Goal: Task Accomplishment & Management: Manage account settings

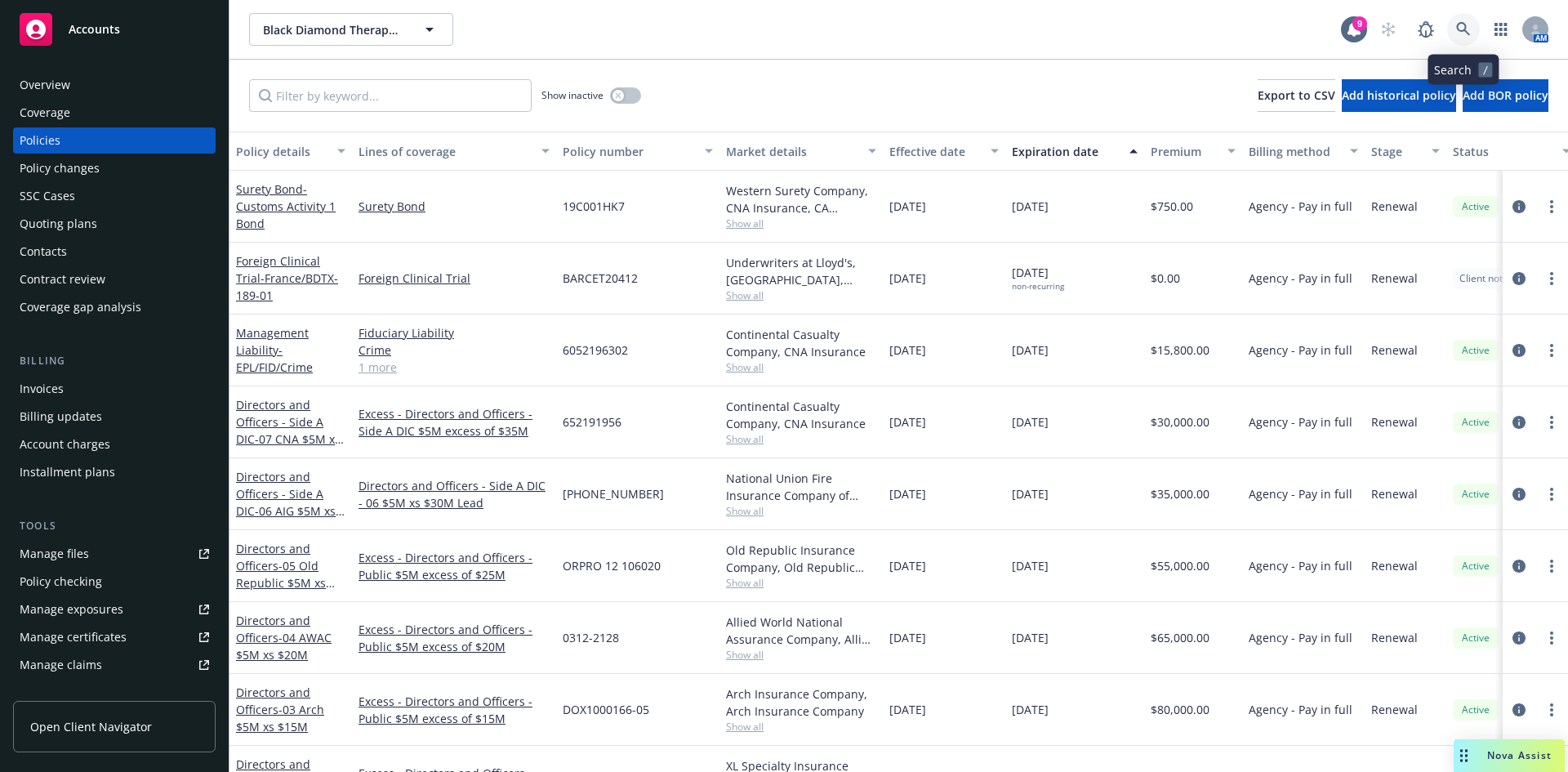
click at [1466, 27] on icon at bounding box center [1463, 28] width 14 height 14
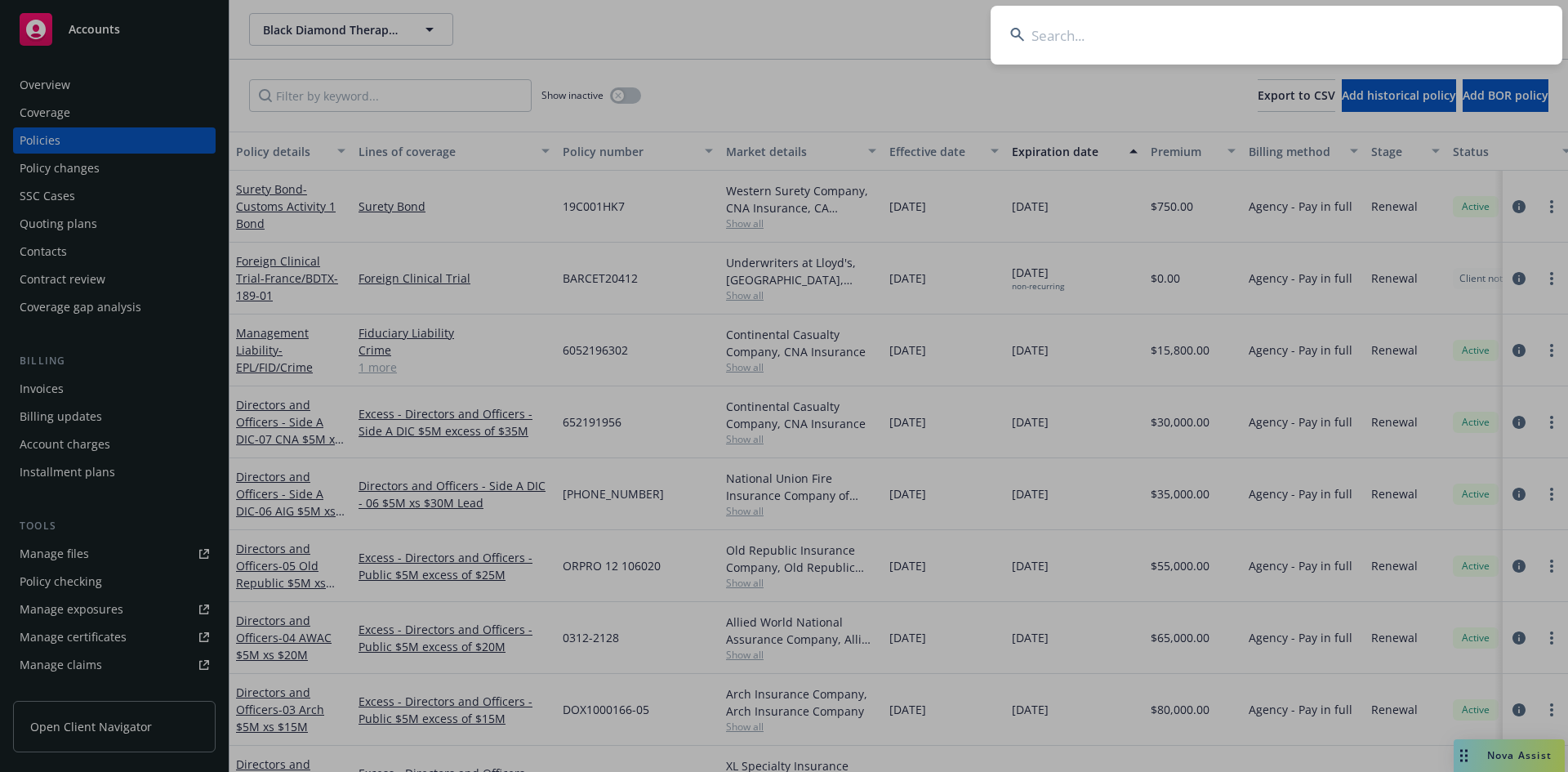
click at [1105, 41] on input at bounding box center [1276, 34] width 572 height 59
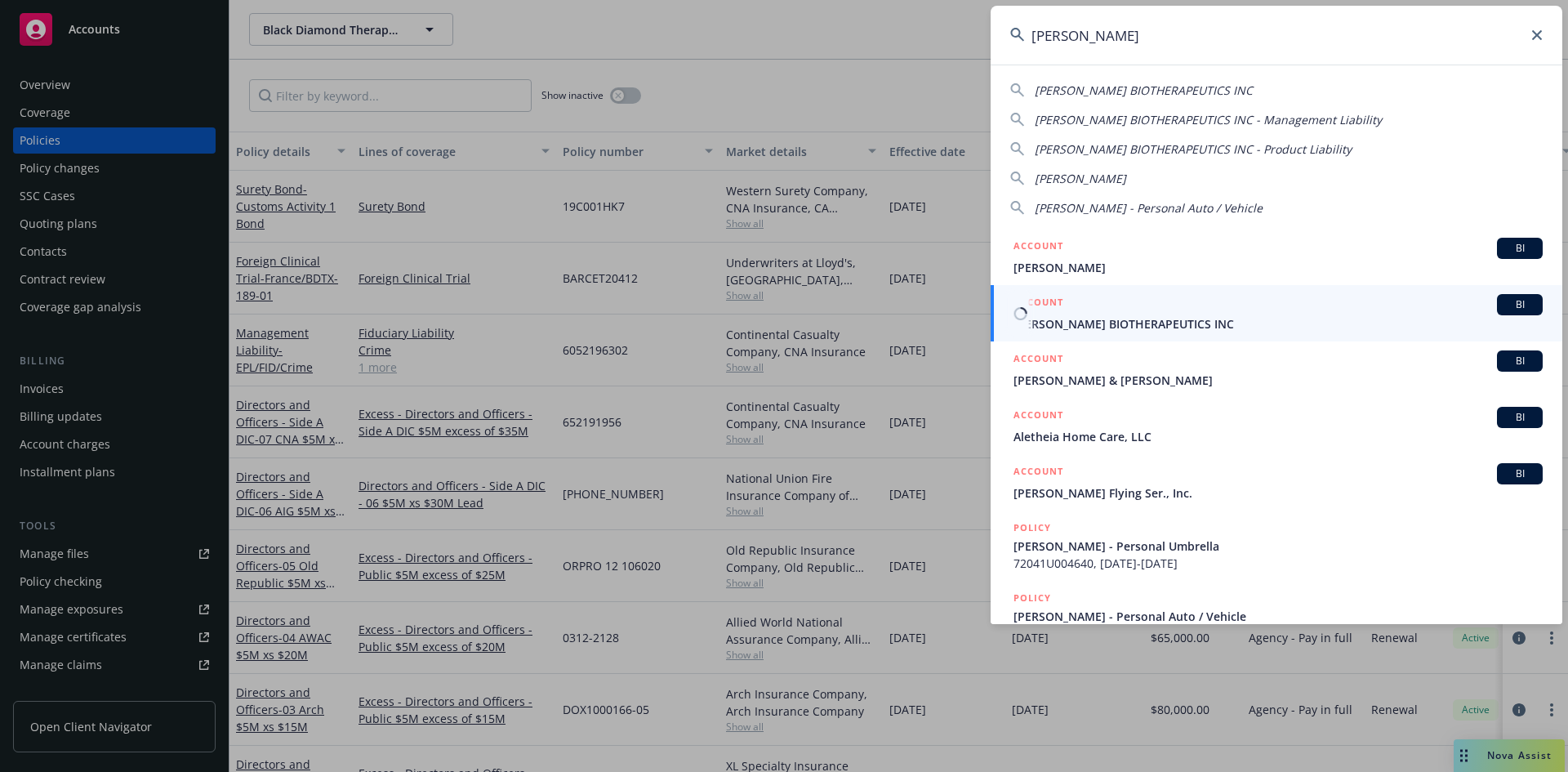
type input "[PERSON_NAME]"
click at [1090, 325] on span "[PERSON_NAME] BIOTHERAPEUTICS INC" at bounding box center [1278, 323] width 529 height 17
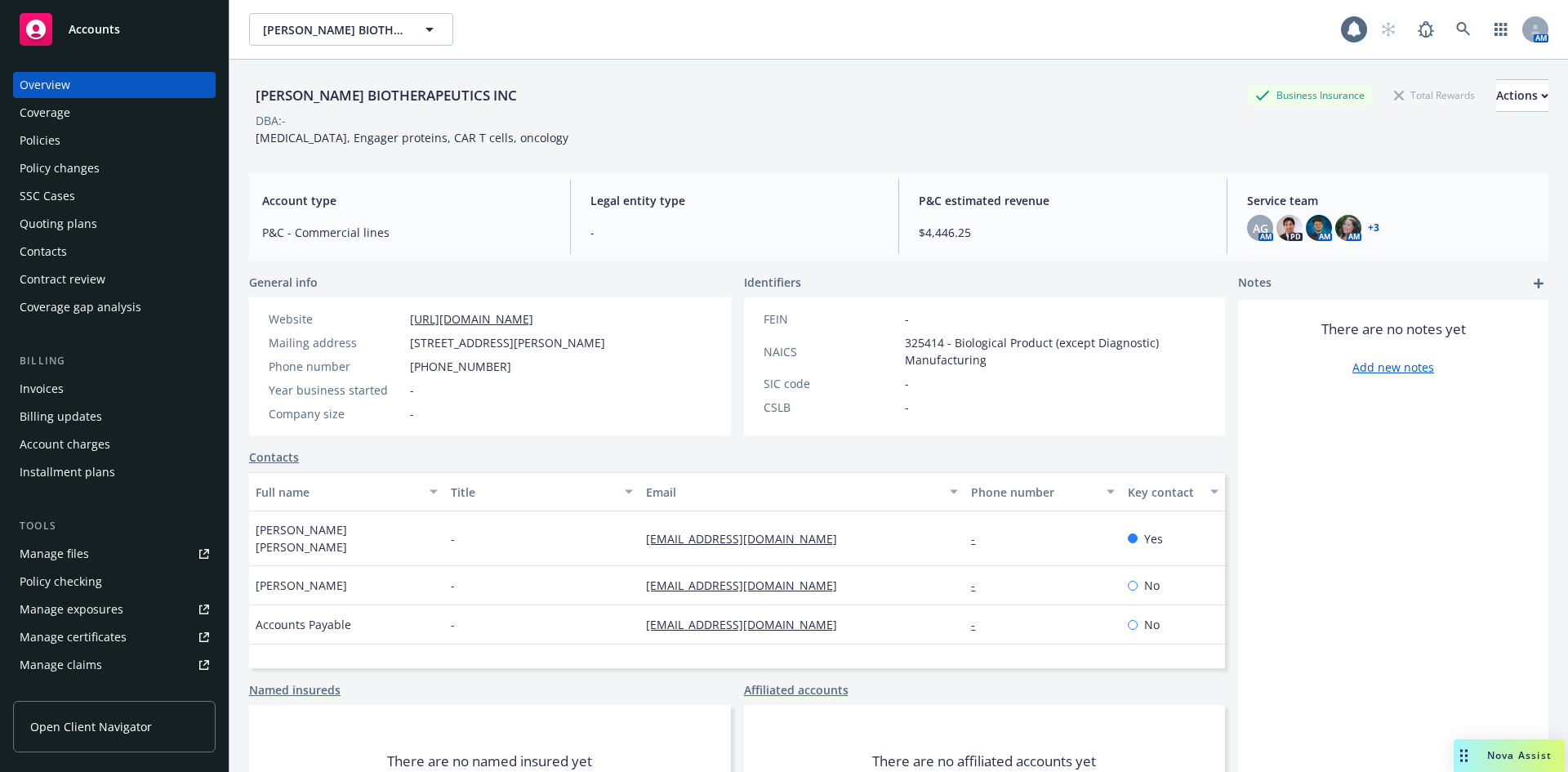
click at [82, 147] on div "Policies" at bounding box center [114, 140] width 189 height 26
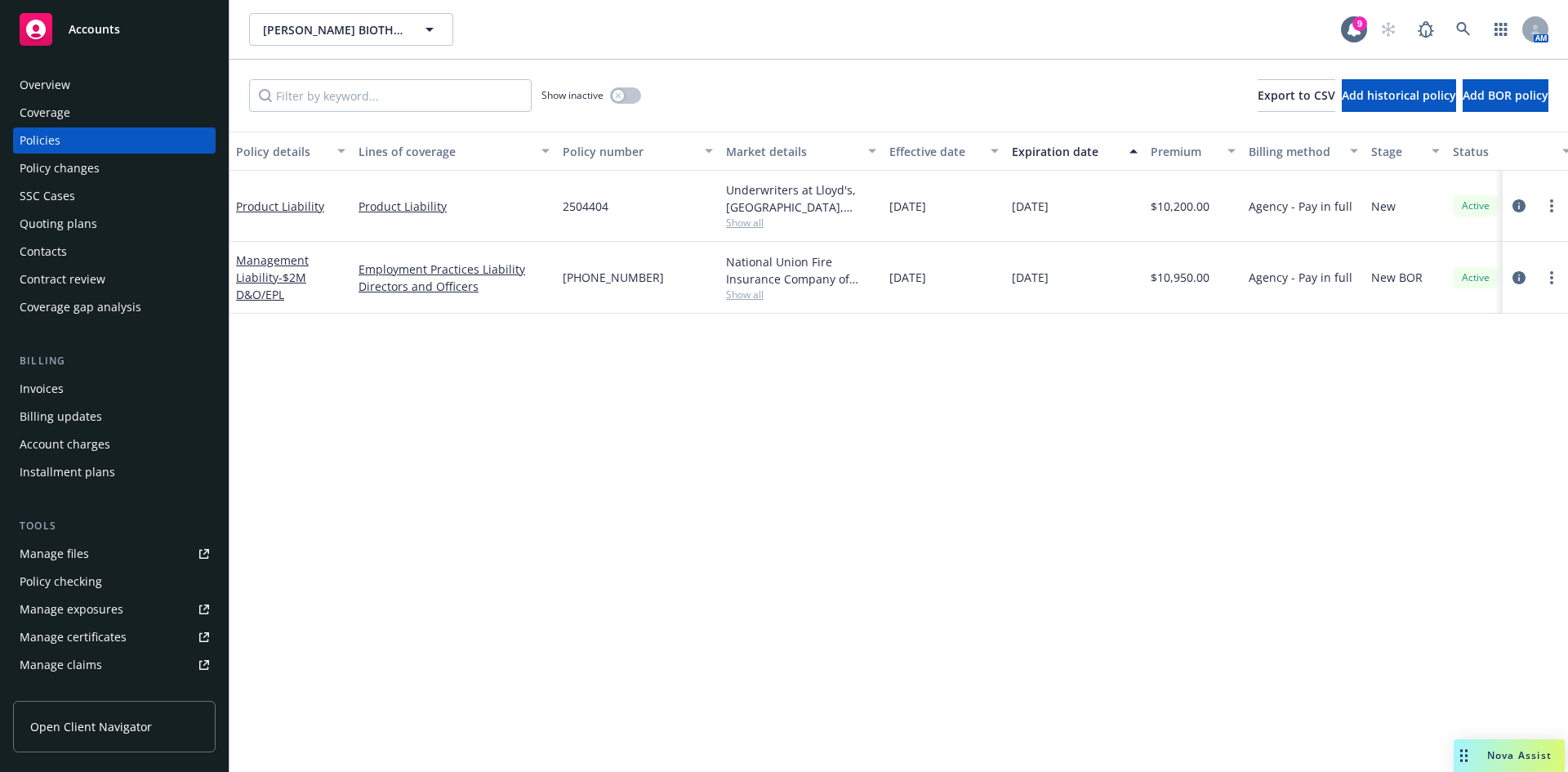
click at [609, 96] on div "Show inactive" at bounding box center [592, 95] width 100 height 33
click at [616, 93] on icon "button" at bounding box center [618, 95] width 5 height 5
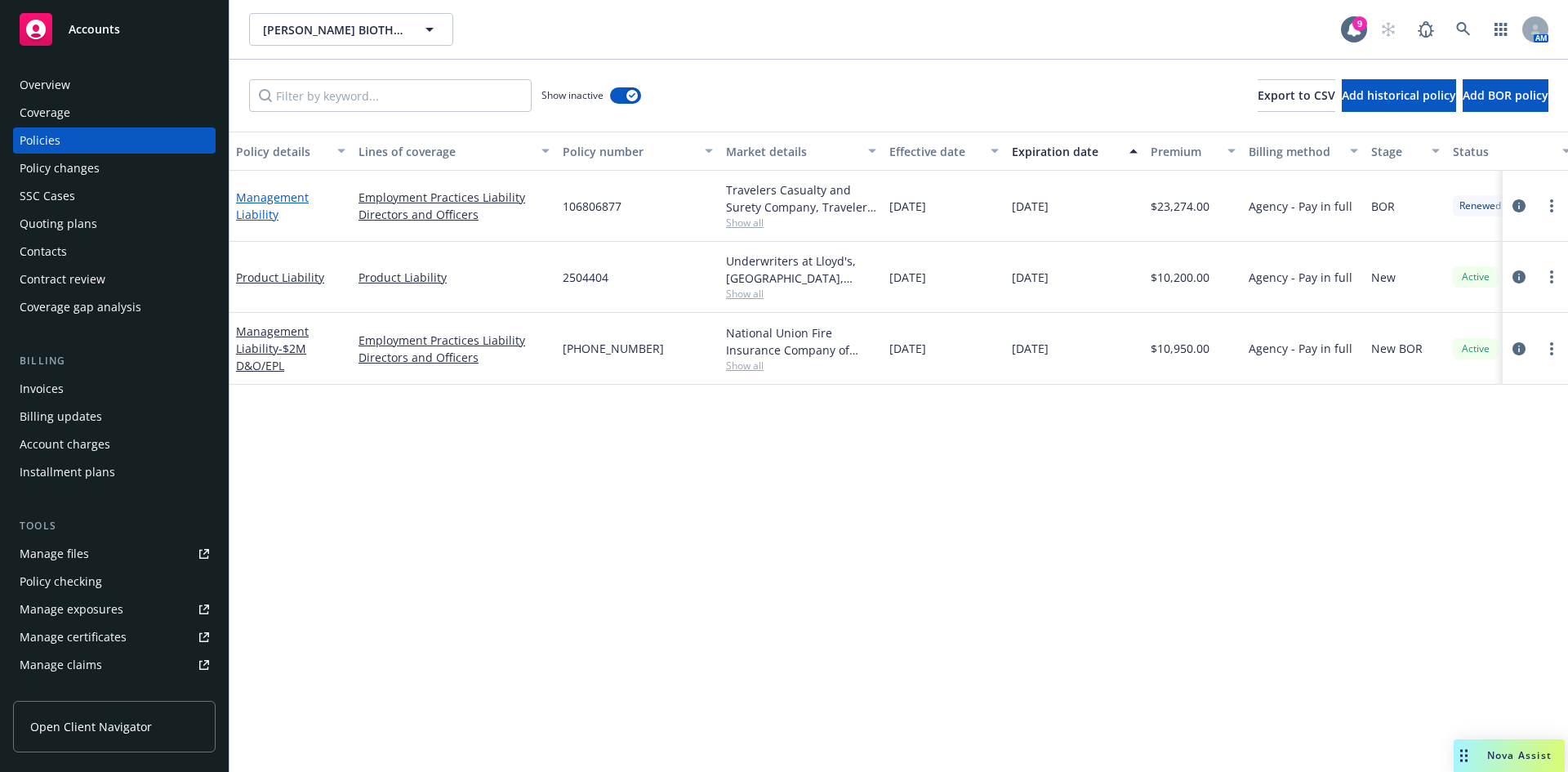
click at [252, 189] on link "Management Liability" at bounding box center [273, 206] width 72 height 33
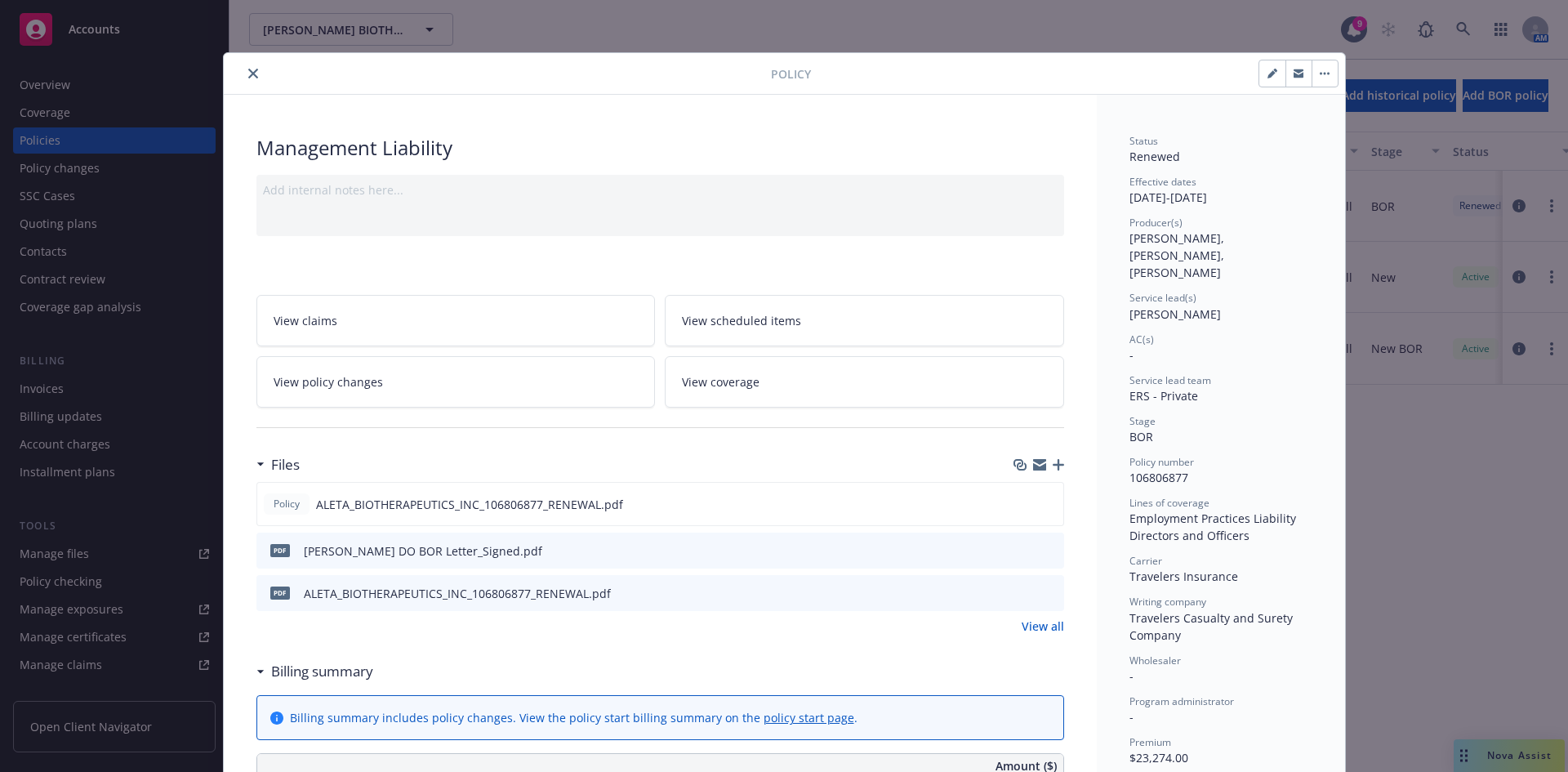
click at [250, 77] on button "close" at bounding box center [254, 73] width 20 height 20
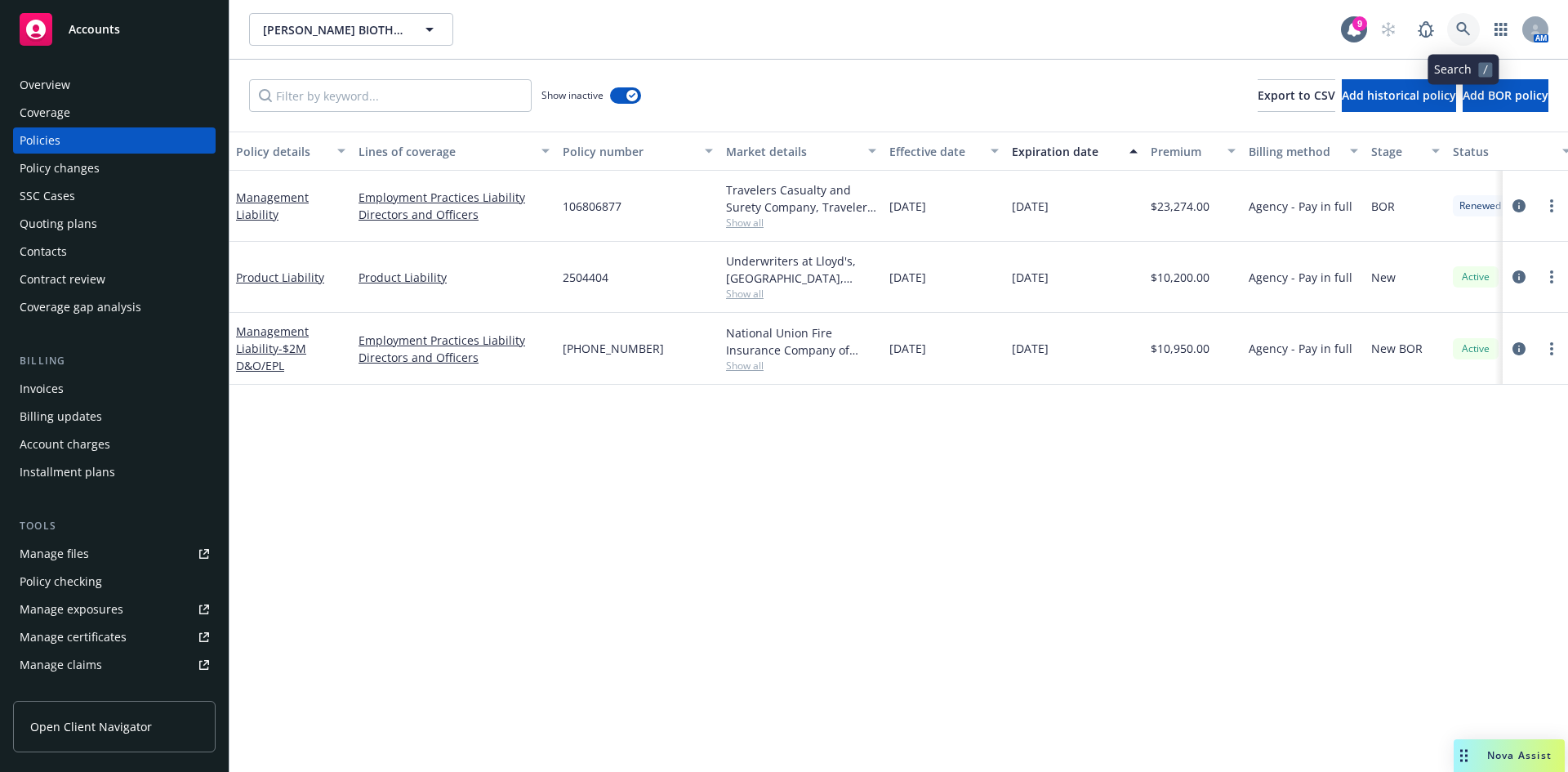
click at [1465, 29] on icon at bounding box center [1463, 28] width 14 height 14
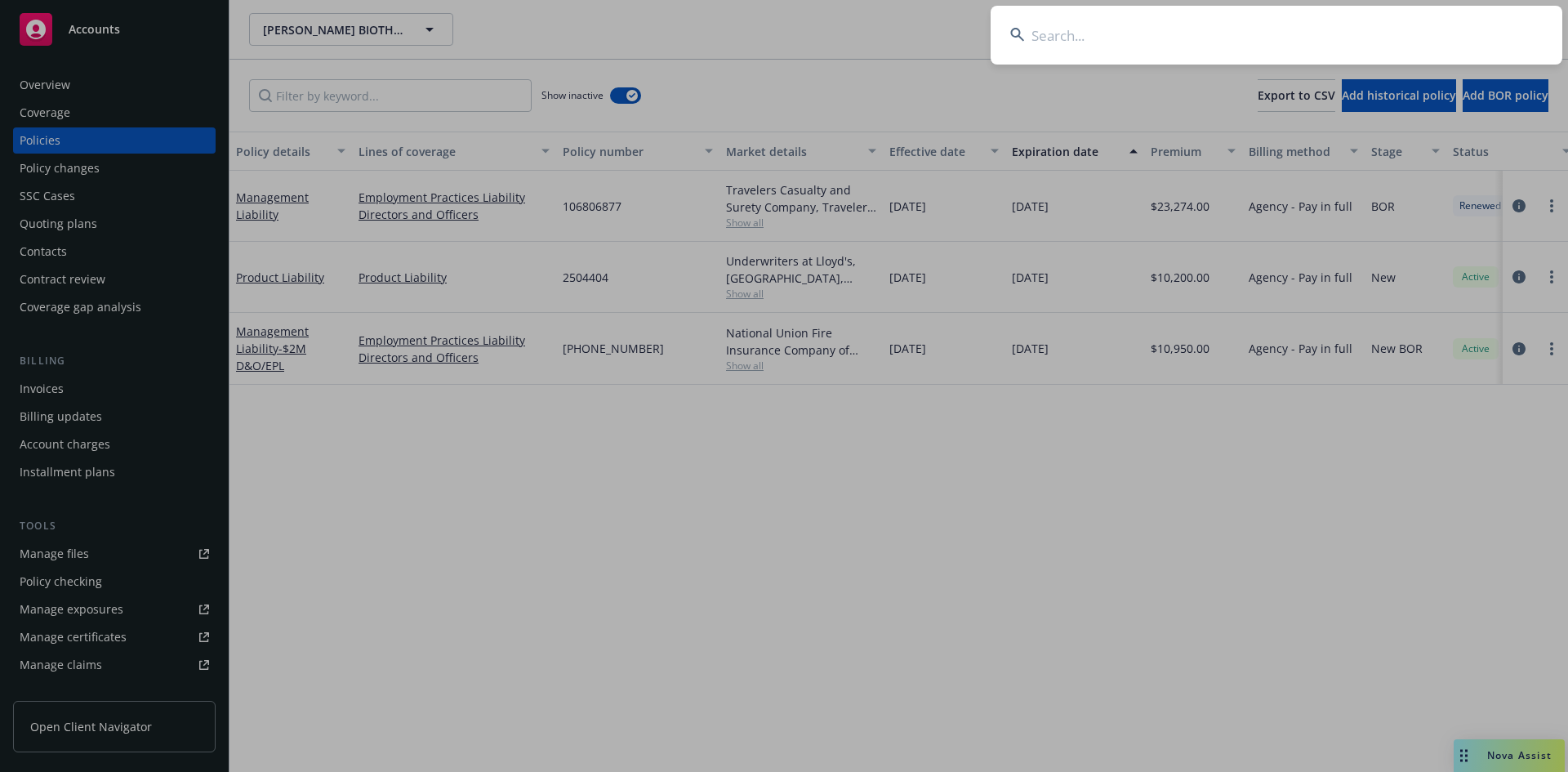
click at [1081, 38] on input at bounding box center [1276, 34] width 572 height 59
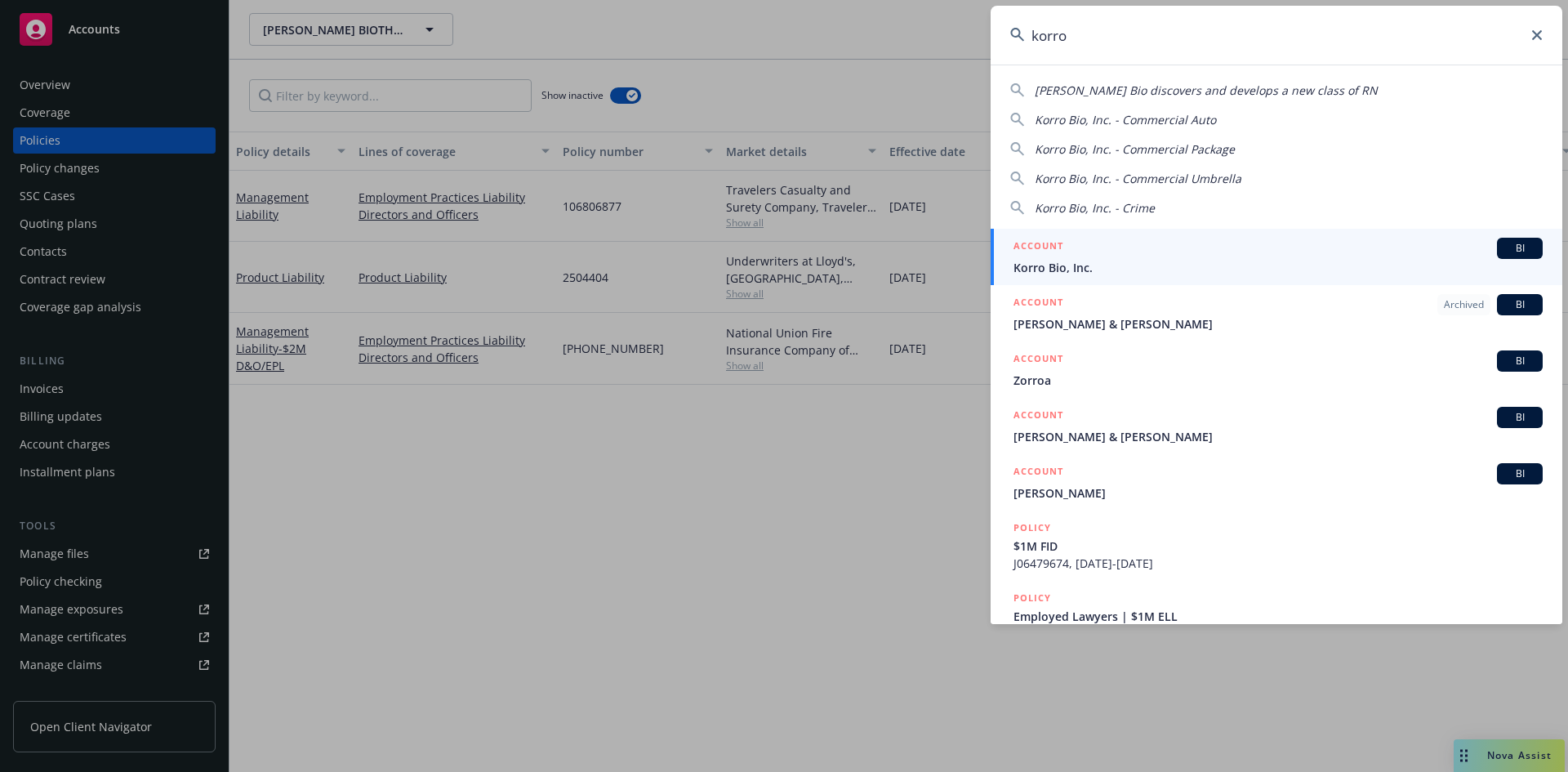
type input "korro"
click at [1066, 262] on span "Korro Bio, Inc." at bounding box center [1278, 267] width 529 height 17
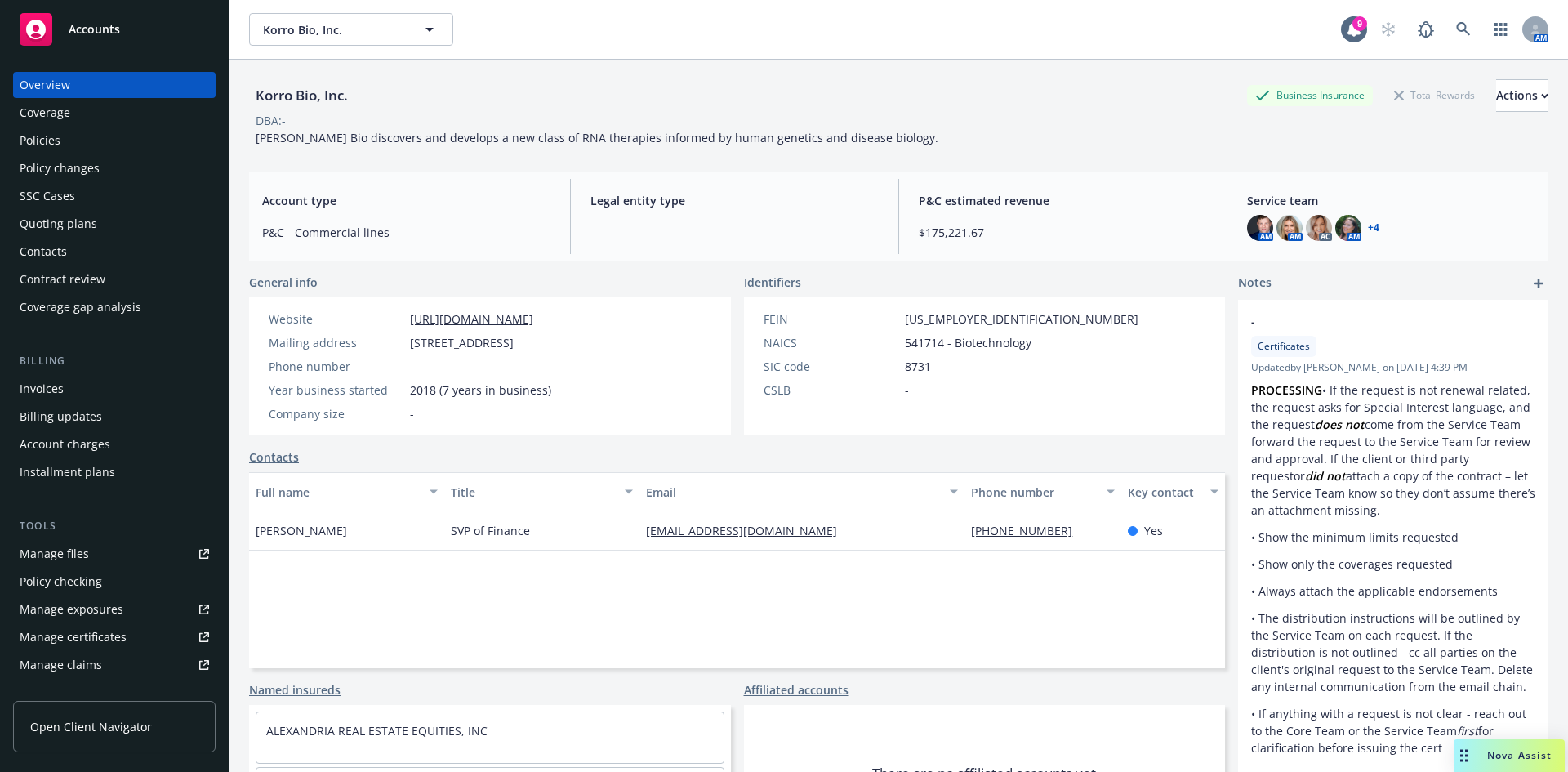
click at [53, 137] on div "Policies" at bounding box center [40, 140] width 41 height 26
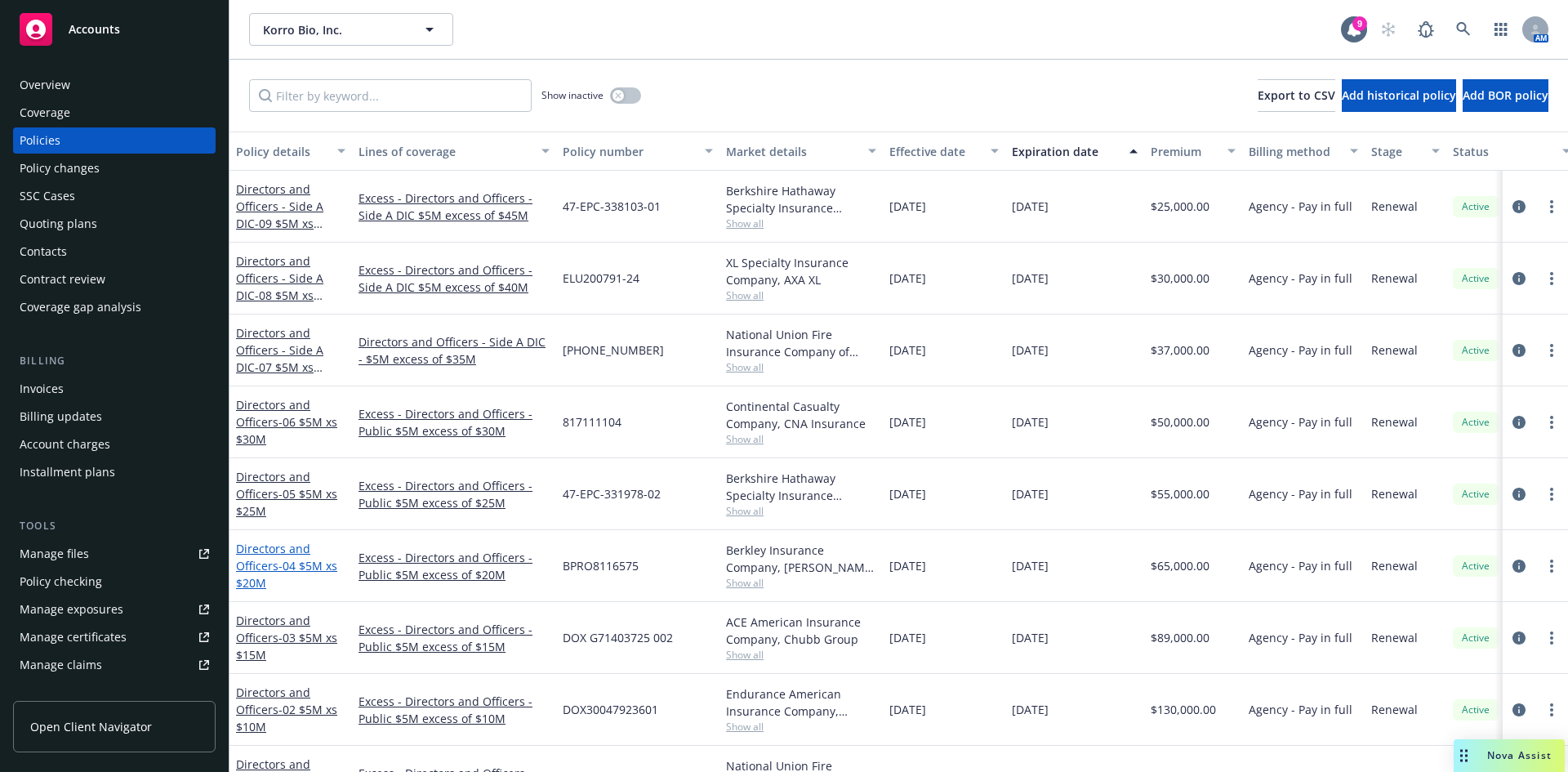
click at [293, 566] on span "- 04 $5M xs $20M" at bounding box center [287, 574] width 101 height 33
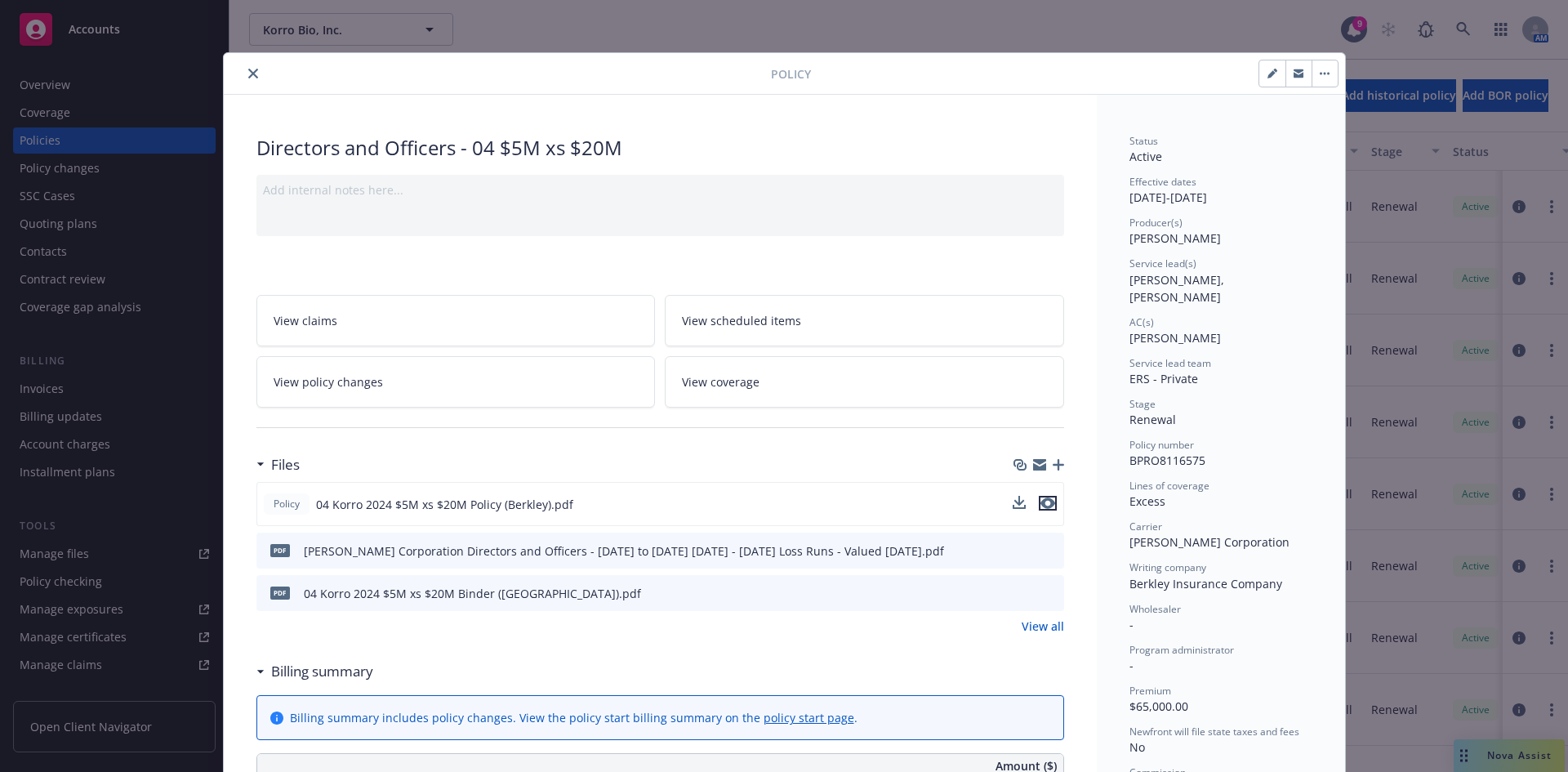
click at [1043, 502] on icon "preview file" at bounding box center [1048, 503] width 14 height 12
click at [244, 68] on button "close" at bounding box center [254, 73] width 20 height 20
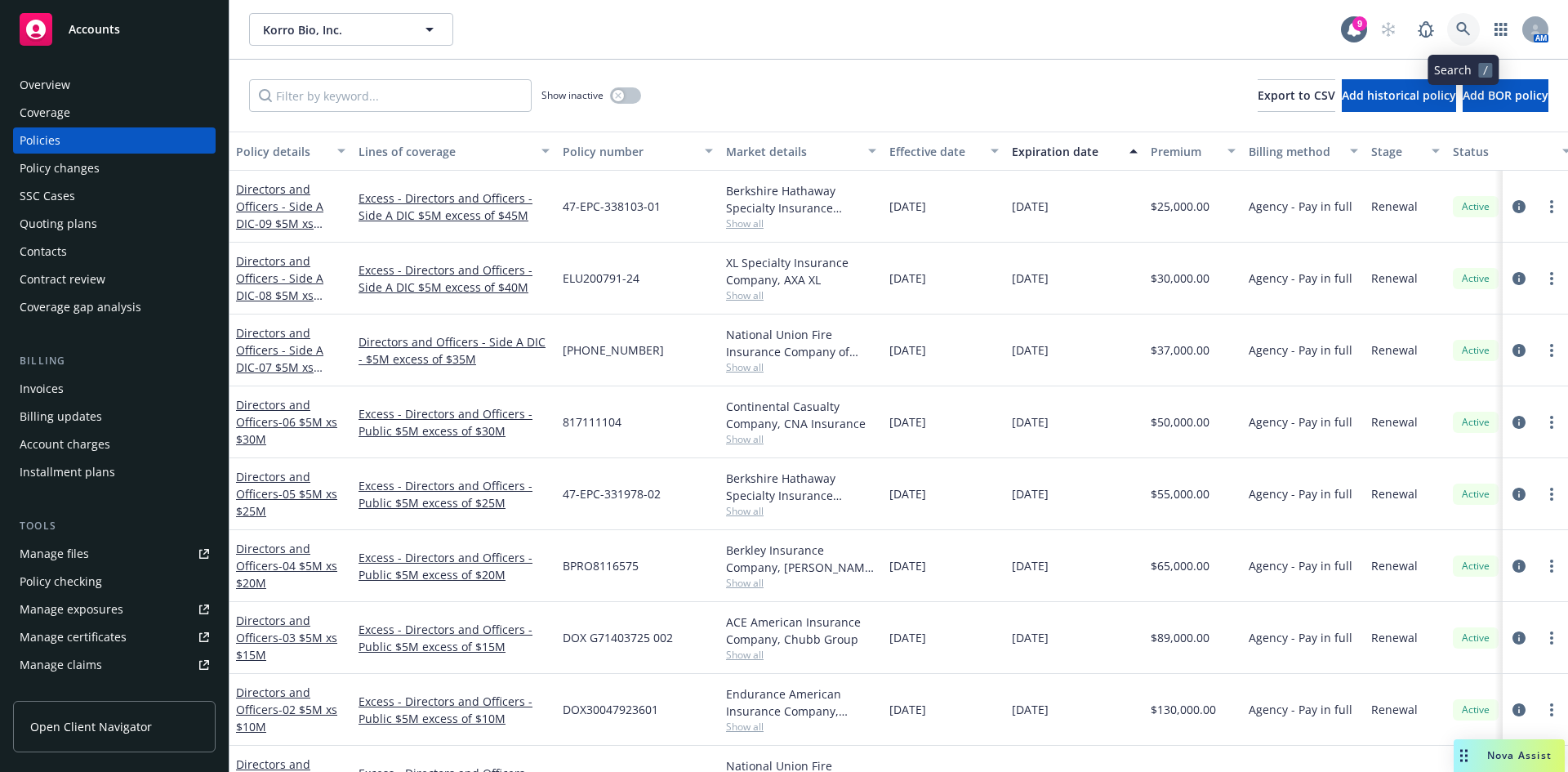
click at [1459, 28] on icon at bounding box center [1464, 29] width 14 height 14
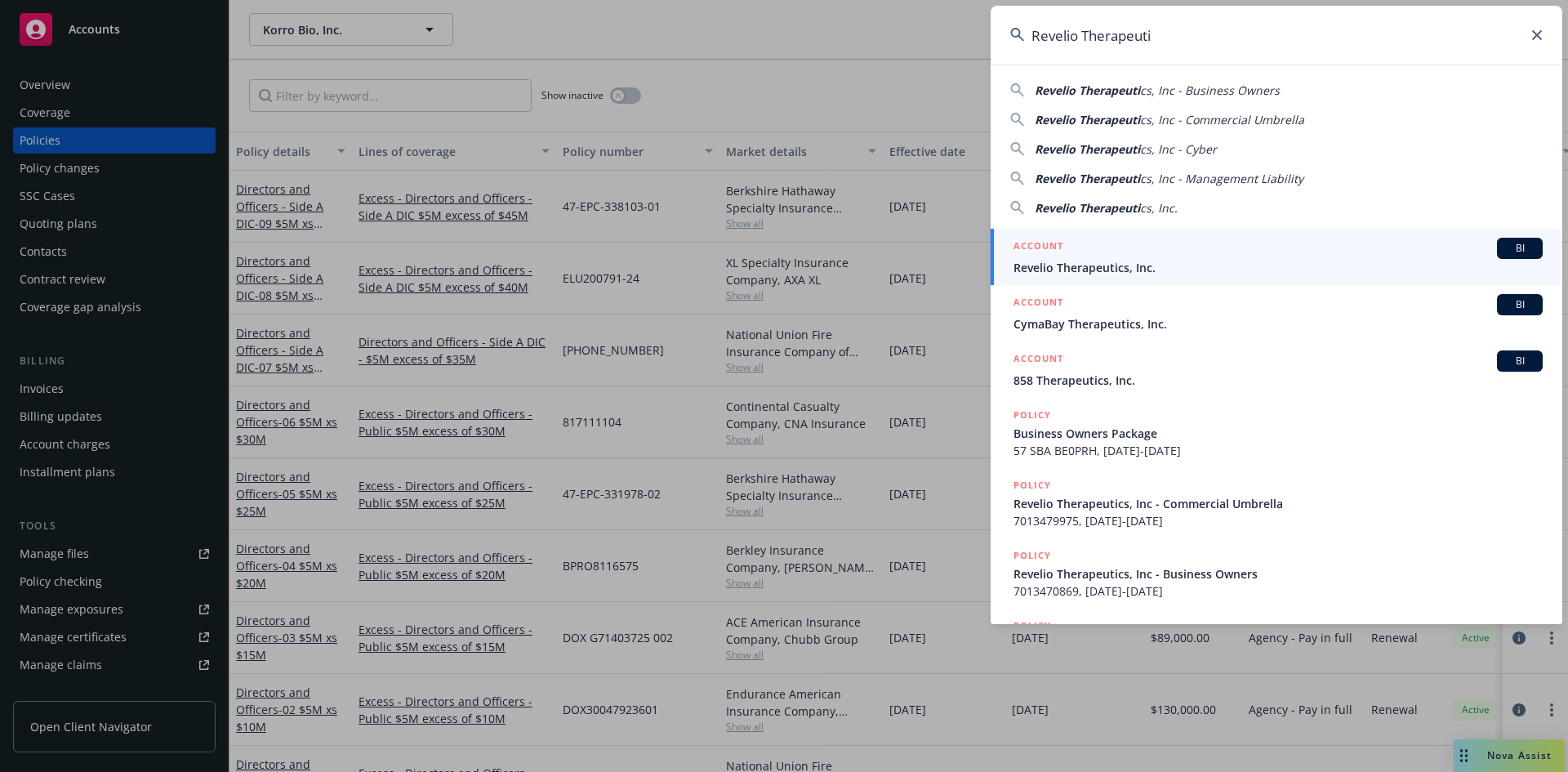
type input "Revelio Therapeuti"
click at [1105, 262] on span "Revelio Therapeutics, Inc." at bounding box center [1278, 267] width 529 height 17
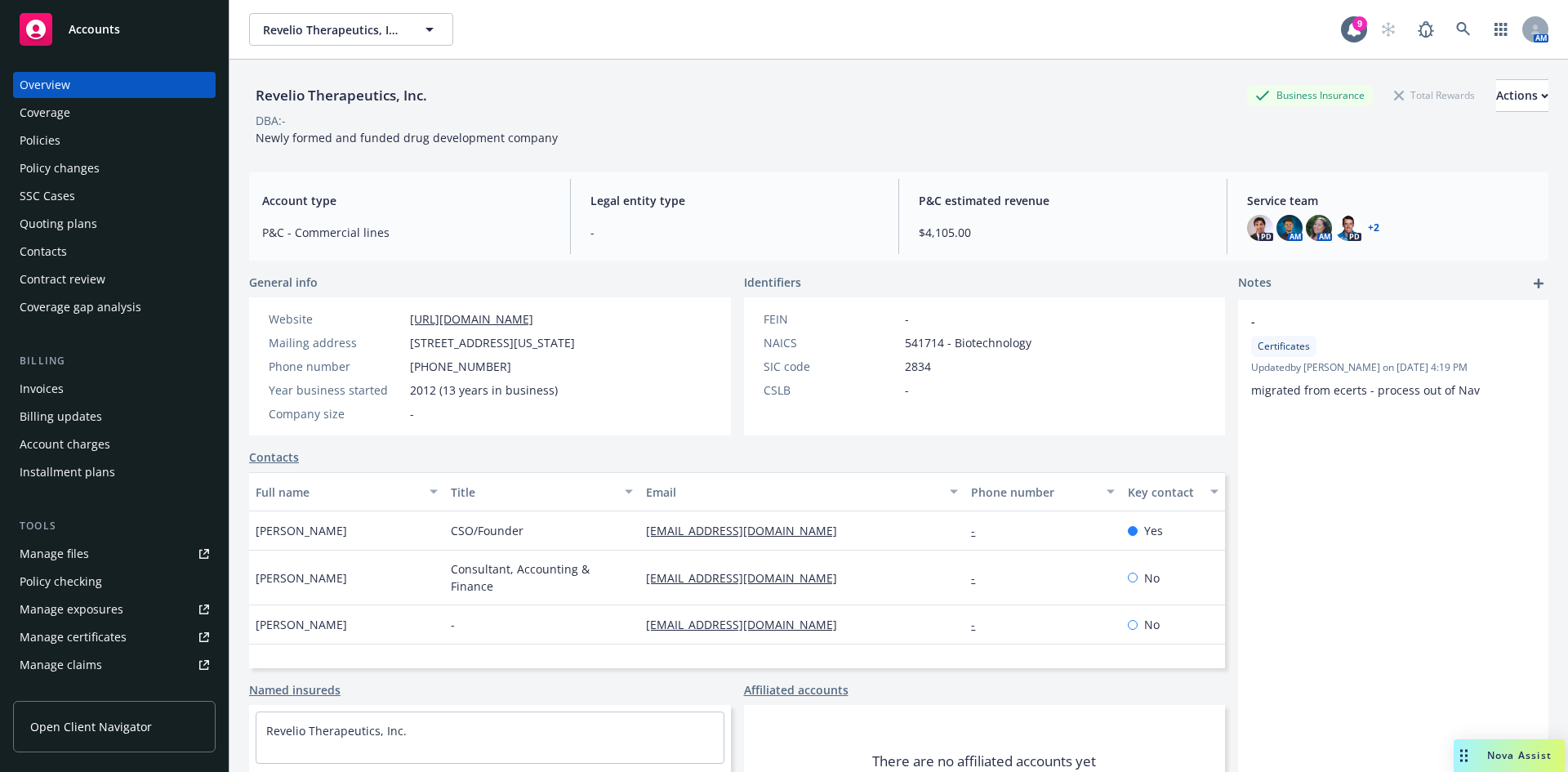
click at [45, 138] on div "Policies" at bounding box center [40, 140] width 41 height 26
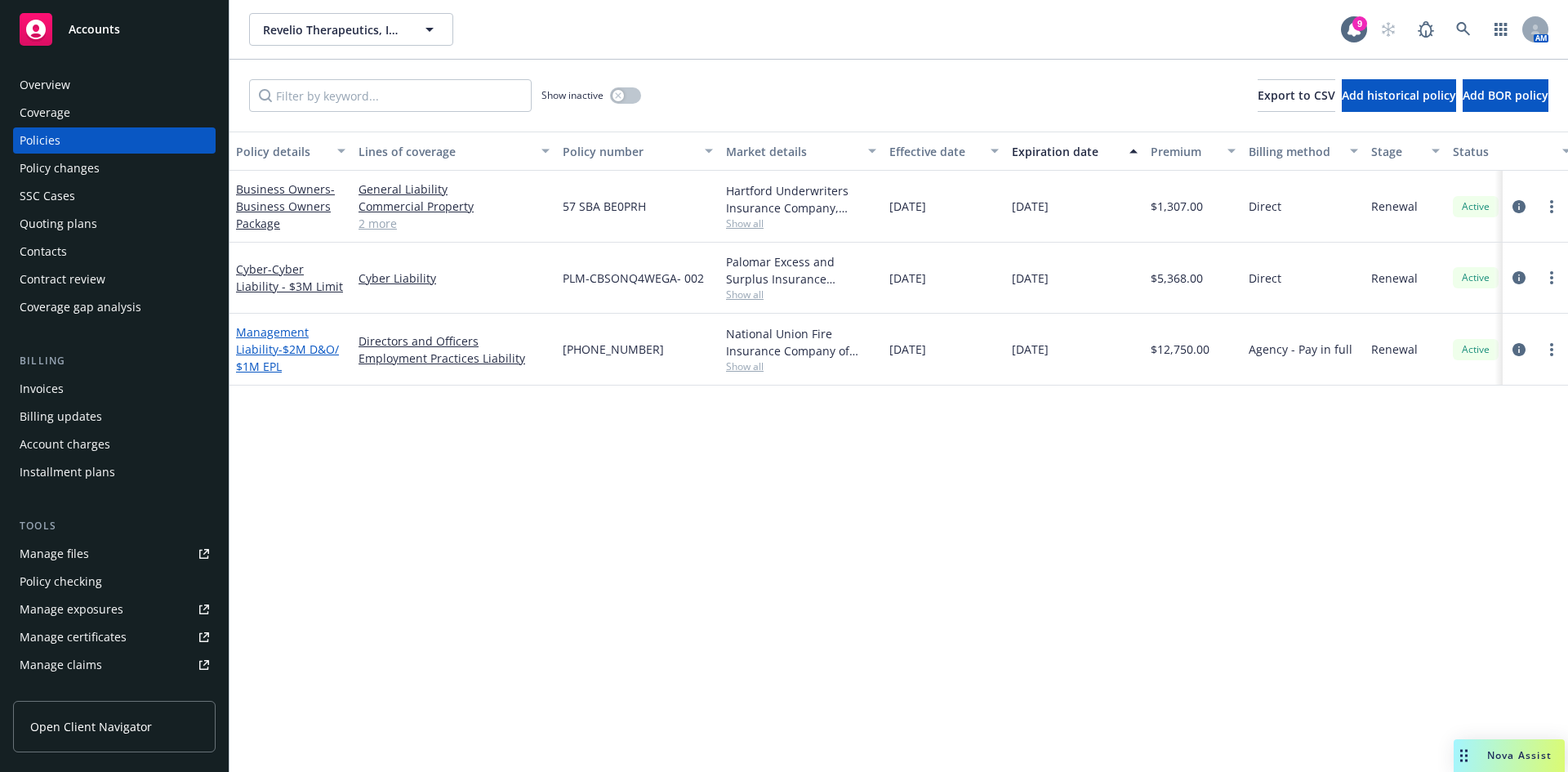
click at [266, 346] on link "Management Liability - $2M D&O/ $1M EPL" at bounding box center [288, 349] width 103 height 50
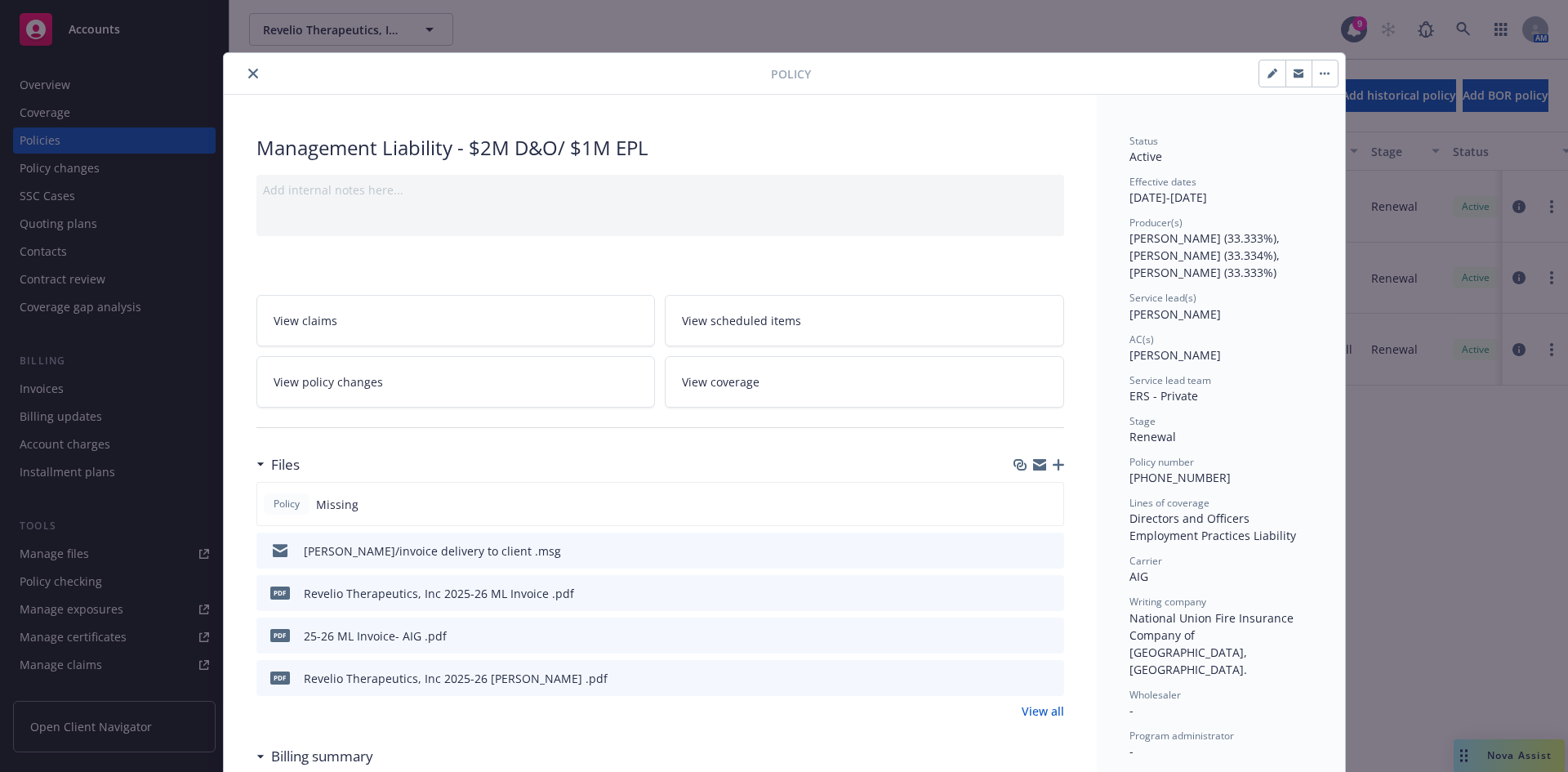
click at [1049, 457] on div "Files" at bounding box center [660, 465] width 808 height 34
click at [1054, 466] on icon "button" at bounding box center [1058, 465] width 12 height 12
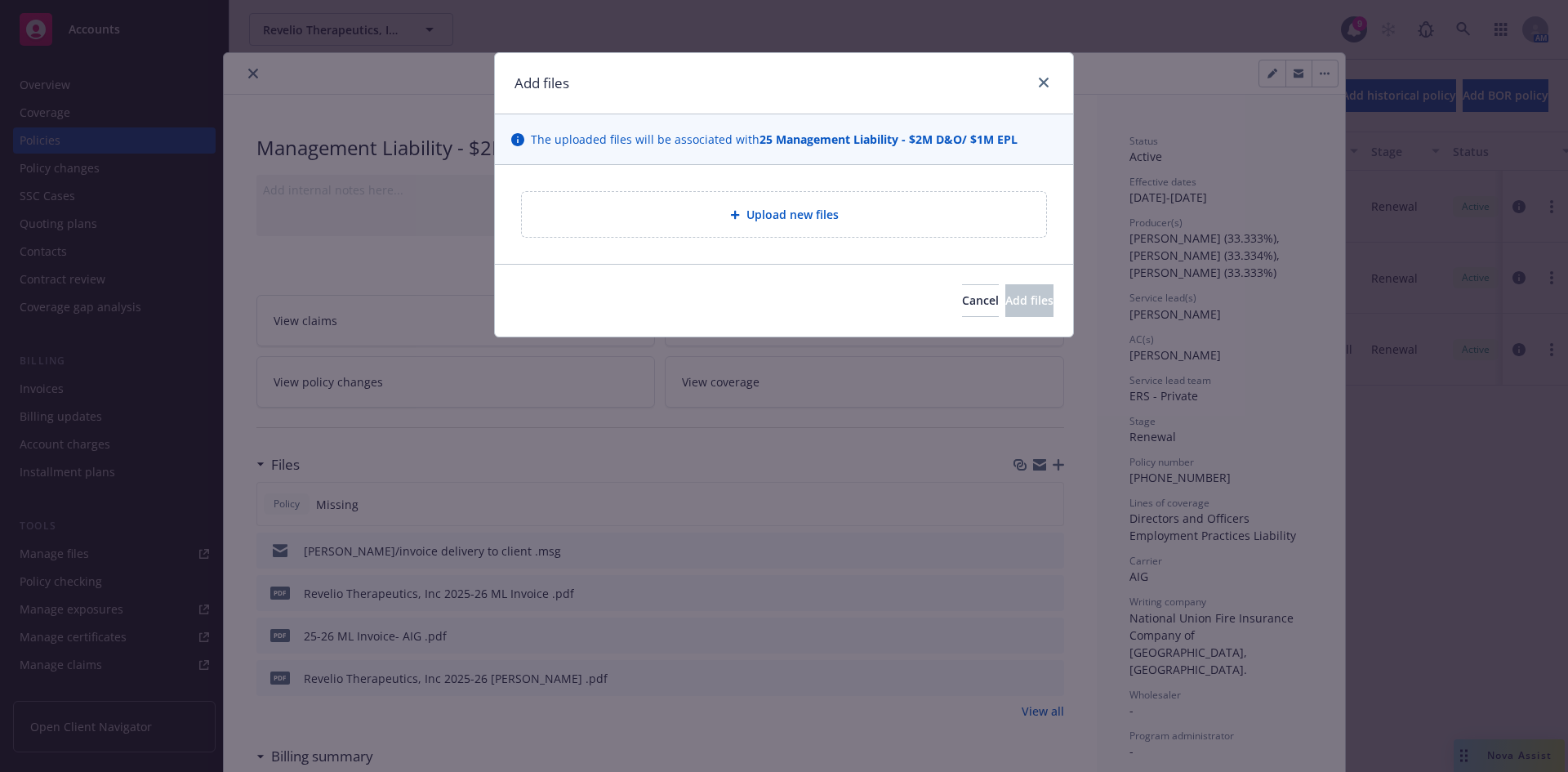
type textarea "x"
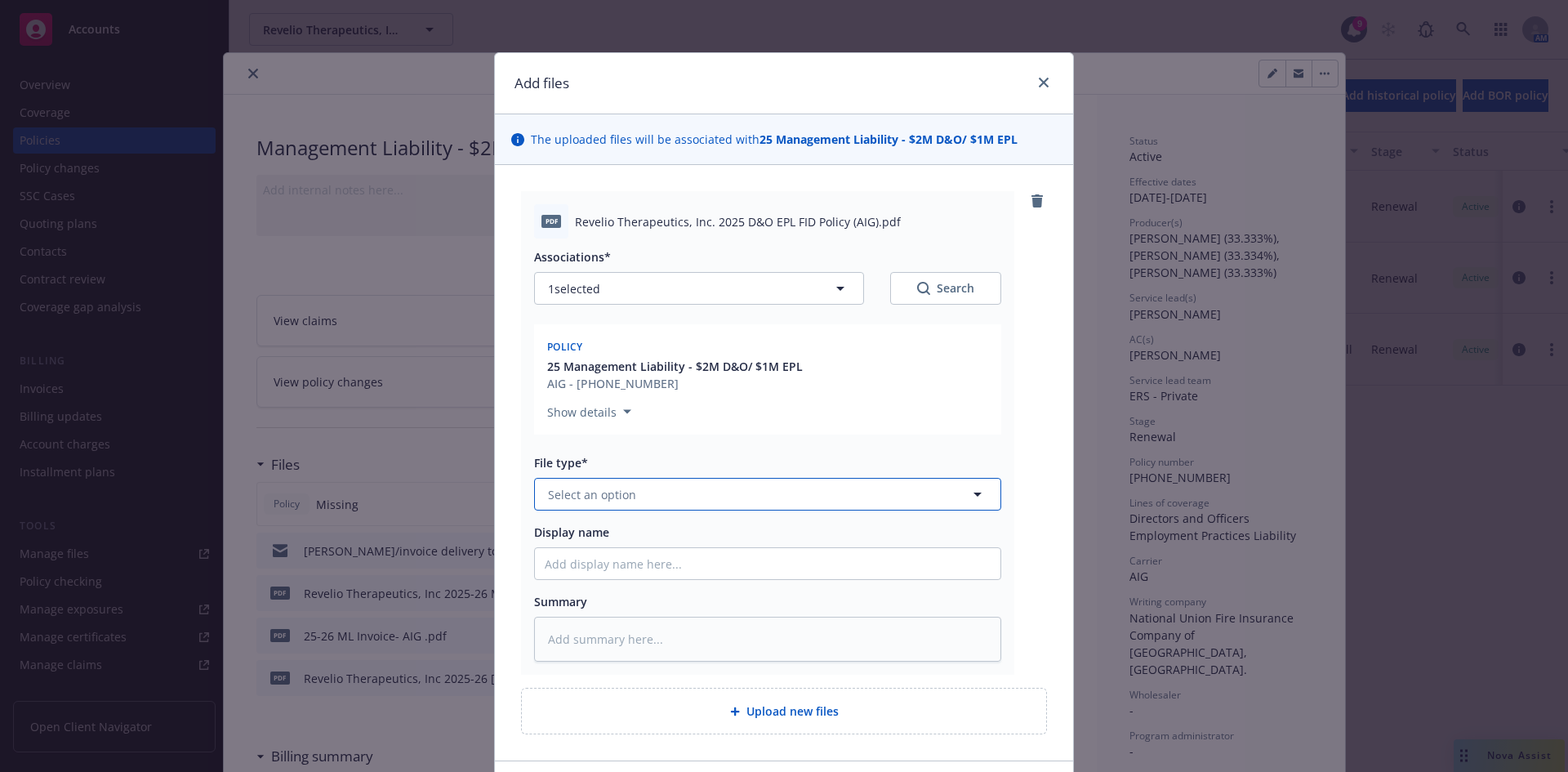
click at [610, 493] on span "Select an option" at bounding box center [592, 494] width 88 height 17
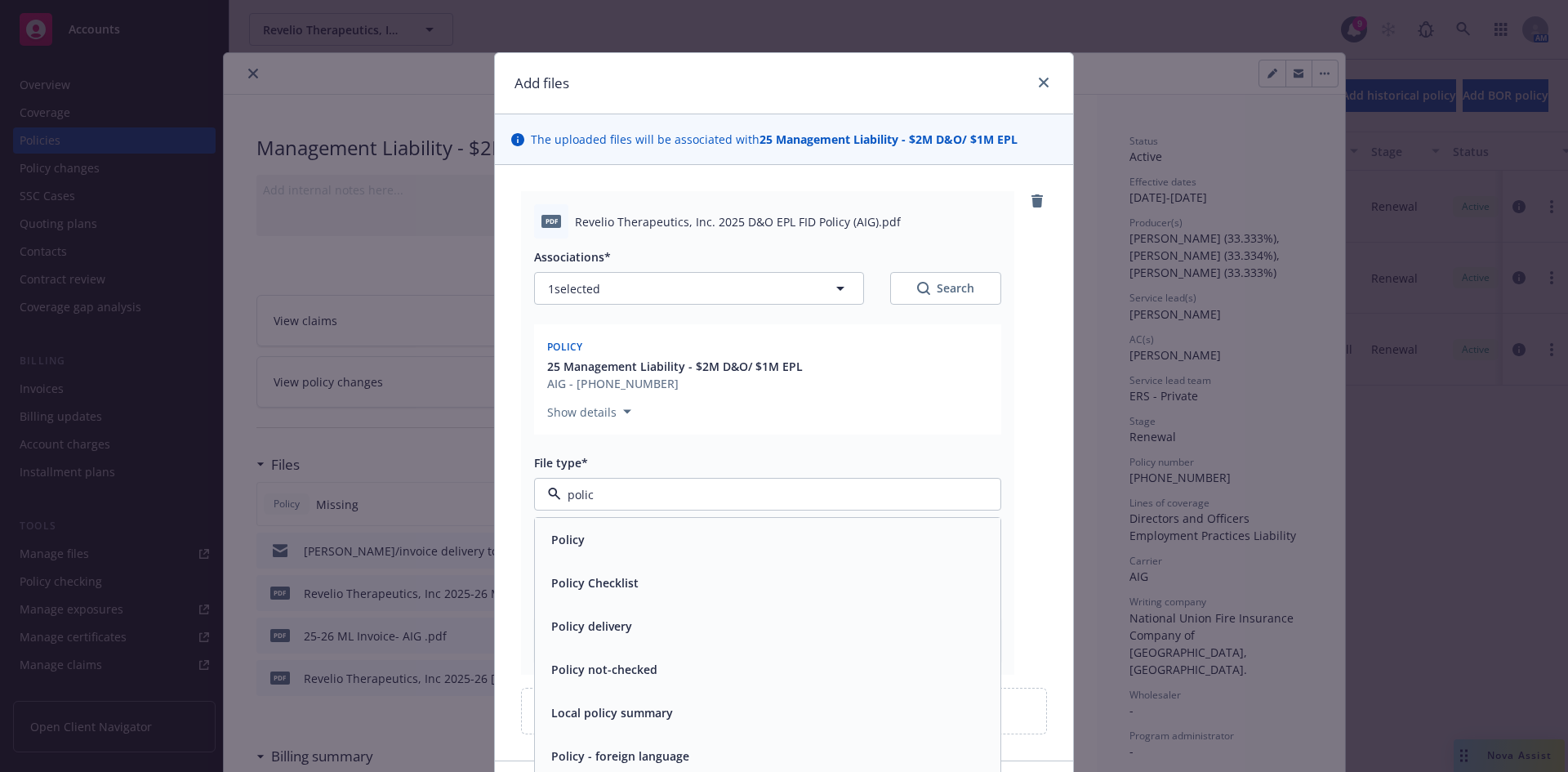
type input "policy"
click at [613, 529] on div "Policy" at bounding box center [767, 539] width 446 height 24
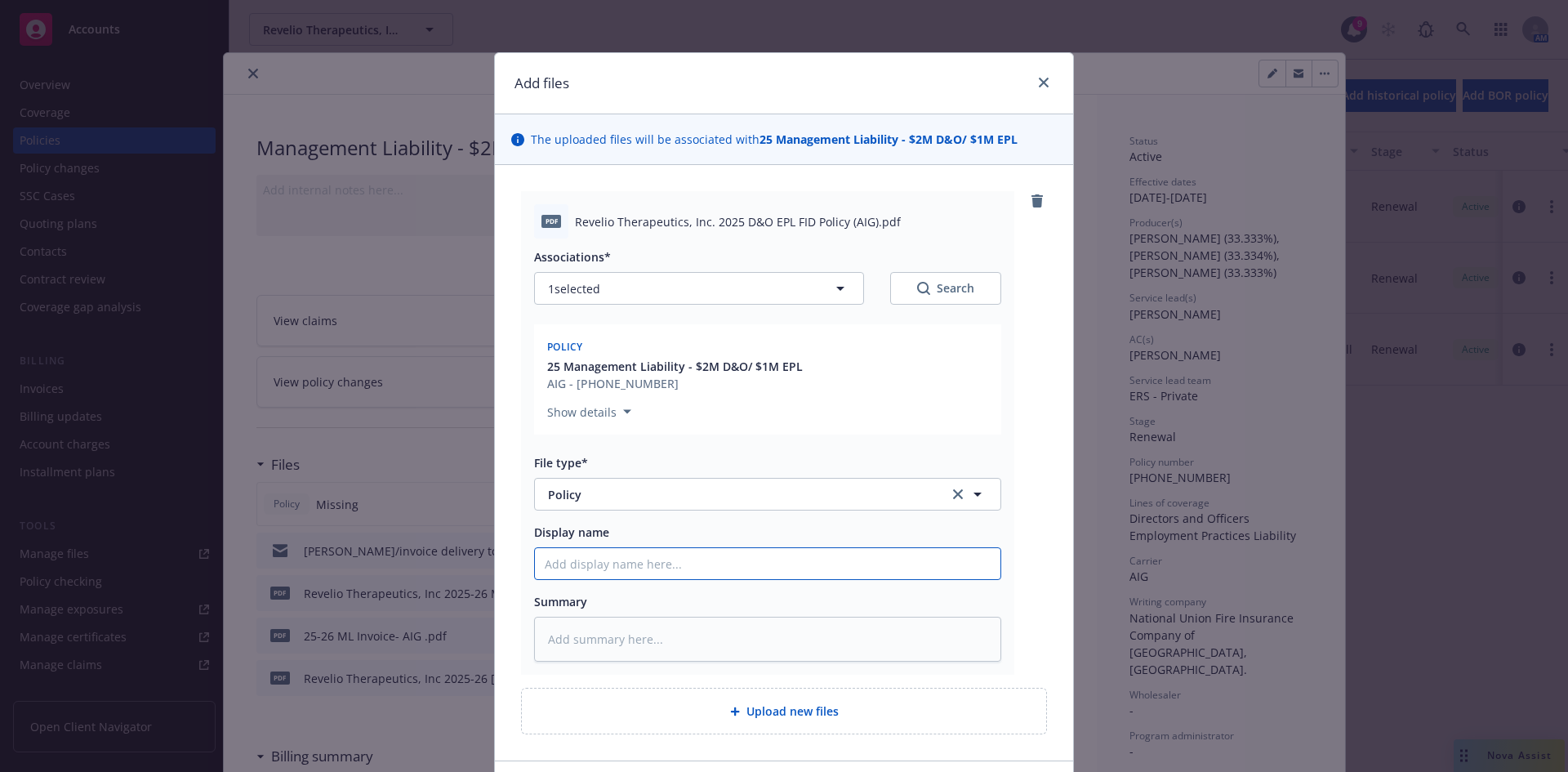
click at [591, 567] on input "Display name" at bounding box center [768, 564] width 466 height 31
drag, startPoint x: 704, startPoint y: 219, endPoint x: 571, endPoint y: 221, distance: 133.0
click at [575, 221] on span "Revelio Therapeutics, Inc. 2025 D&O EPL FID Policy (AIG).pdf" at bounding box center [738, 221] width 326 height 17
copy span "Revelio Therapeutics, Inc."
click at [604, 569] on input "Display name" at bounding box center [768, 564] width 466 height 31
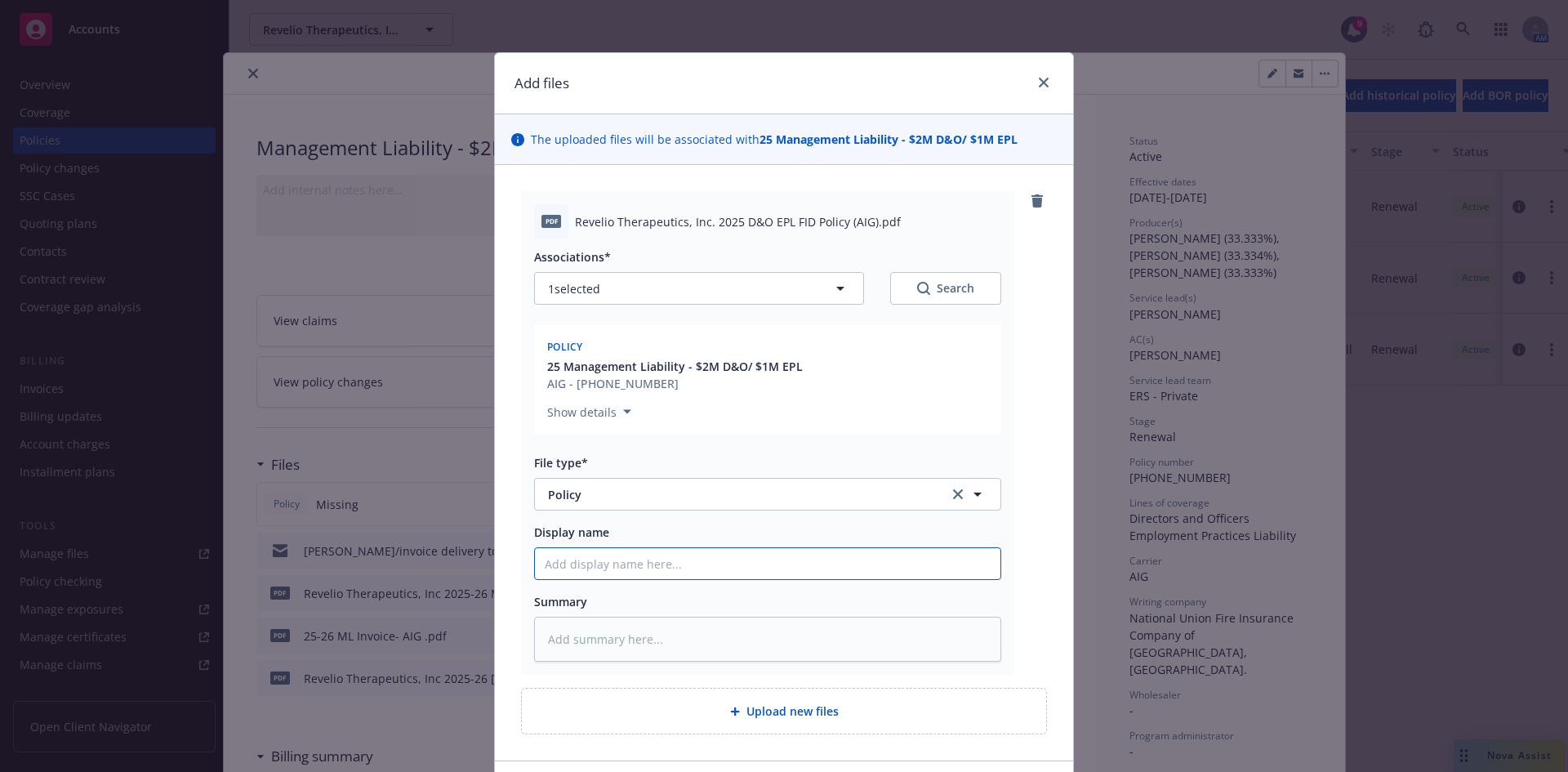
paste input "Revelio Therapeutics, Inc."
type textarea "x"
type input "Revelio Therapeutics, Inc."
type textarea "x"
type input "Revelio Therapeutics, Inc."
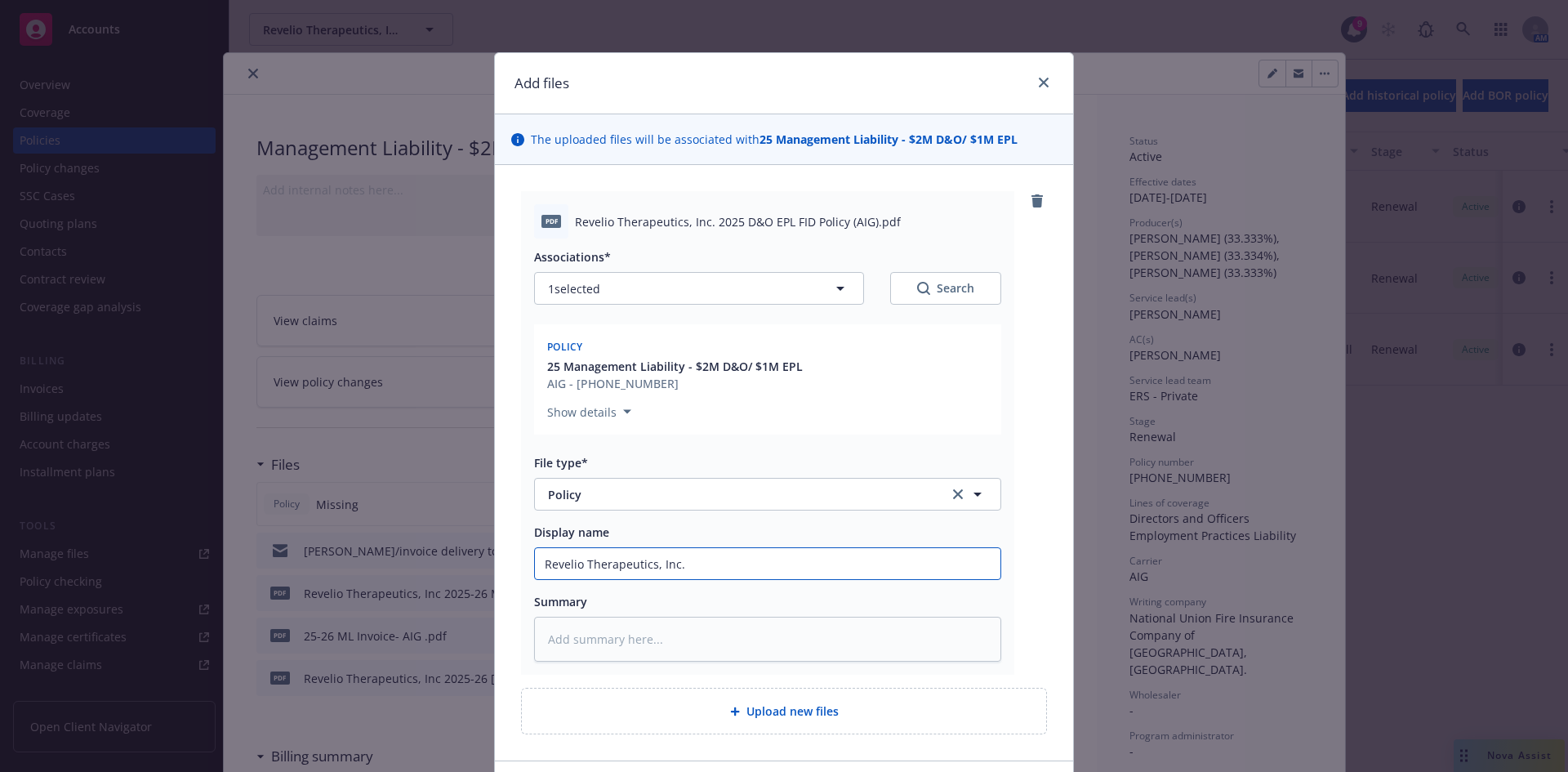
type textarea "x"
type input "Revelio Therapeutics, Inc. 2"
type textarea "x"
type input "Revelio Therapeutics, Inc. 20"
type textarea "x"
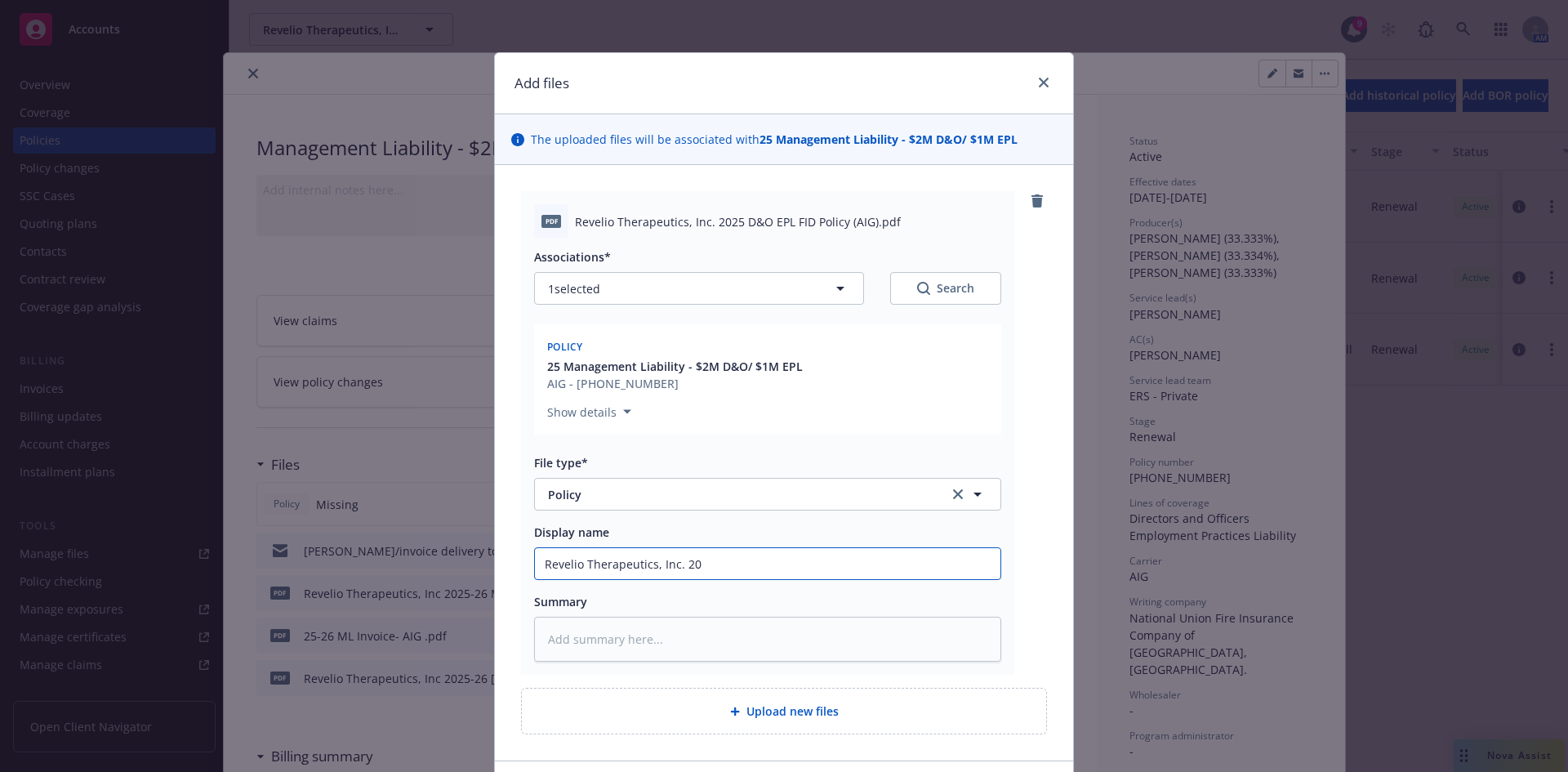
type input "Revelio Therapeutics, Inc. 202"
type textarea "x"
type input "Revelio Therapeutics, Inc. 2025"
type textarea "x"
type input "Revelio Therapeutics, Inc. 2025-"
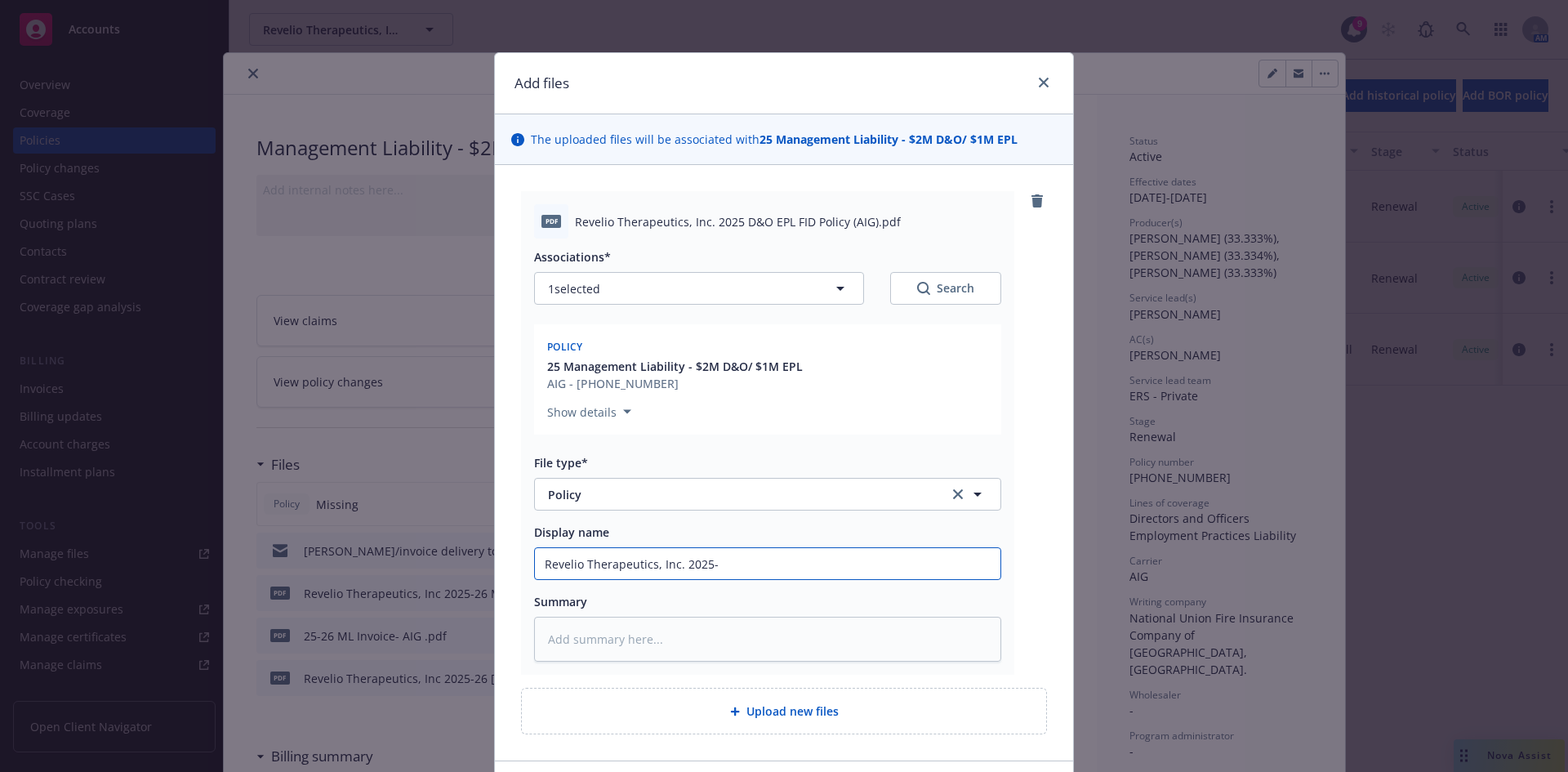
type textarea "x"
type input "Revelio Therapeutics, Inc. 2025-2"
type textarea "x"
type input "Revelio Therapeutics, Inc. 2025-26"
type textarea "x"
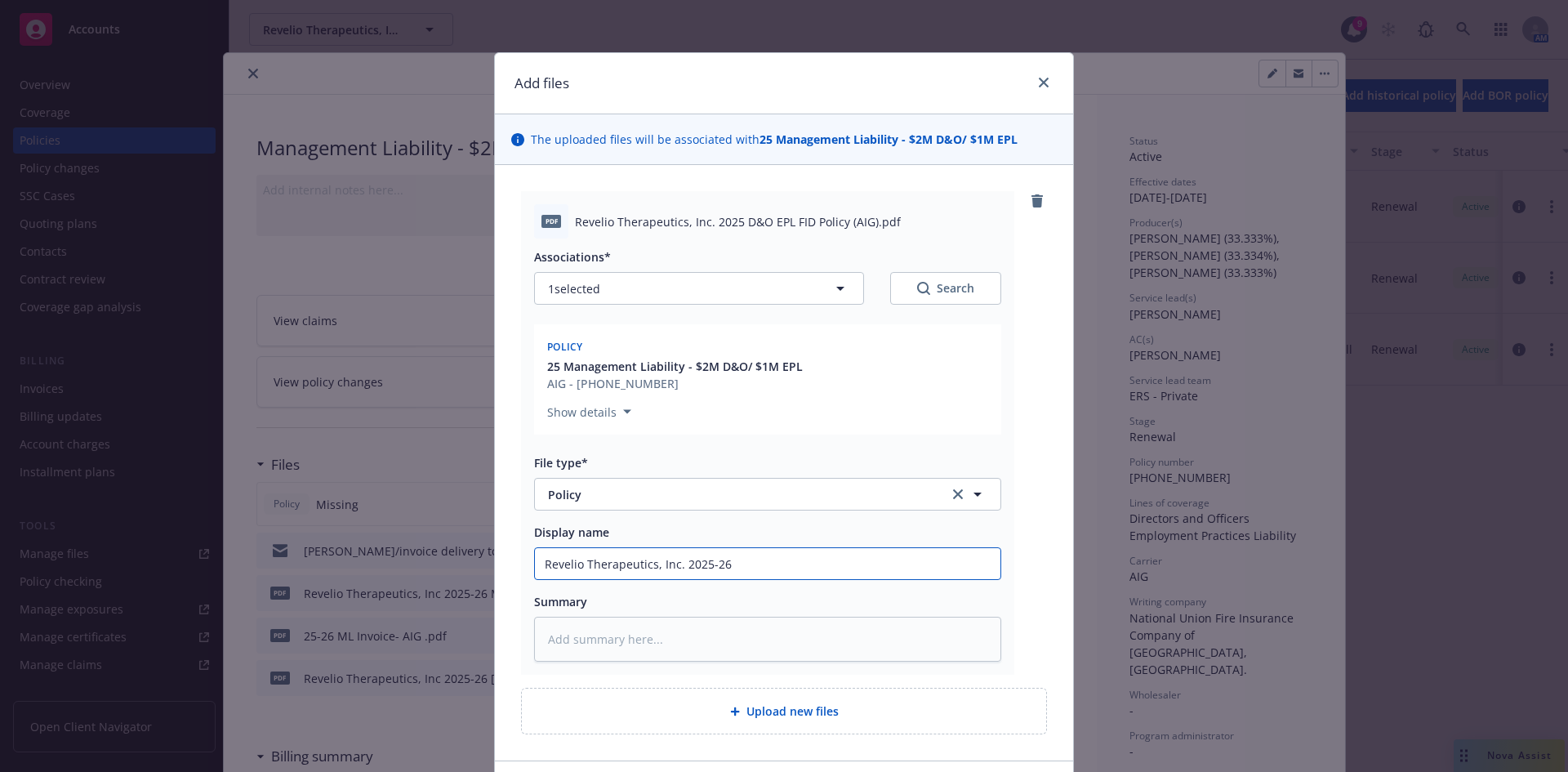
type input "Revelio Therapeutics, Inc. 2025-26"
type textarea "x"
type input "Revelio Therapeutics, Inc. 2025-26 M"
type textarea "x"
type input "Revelio Therapeutics, Inc. 2025-26 ML"
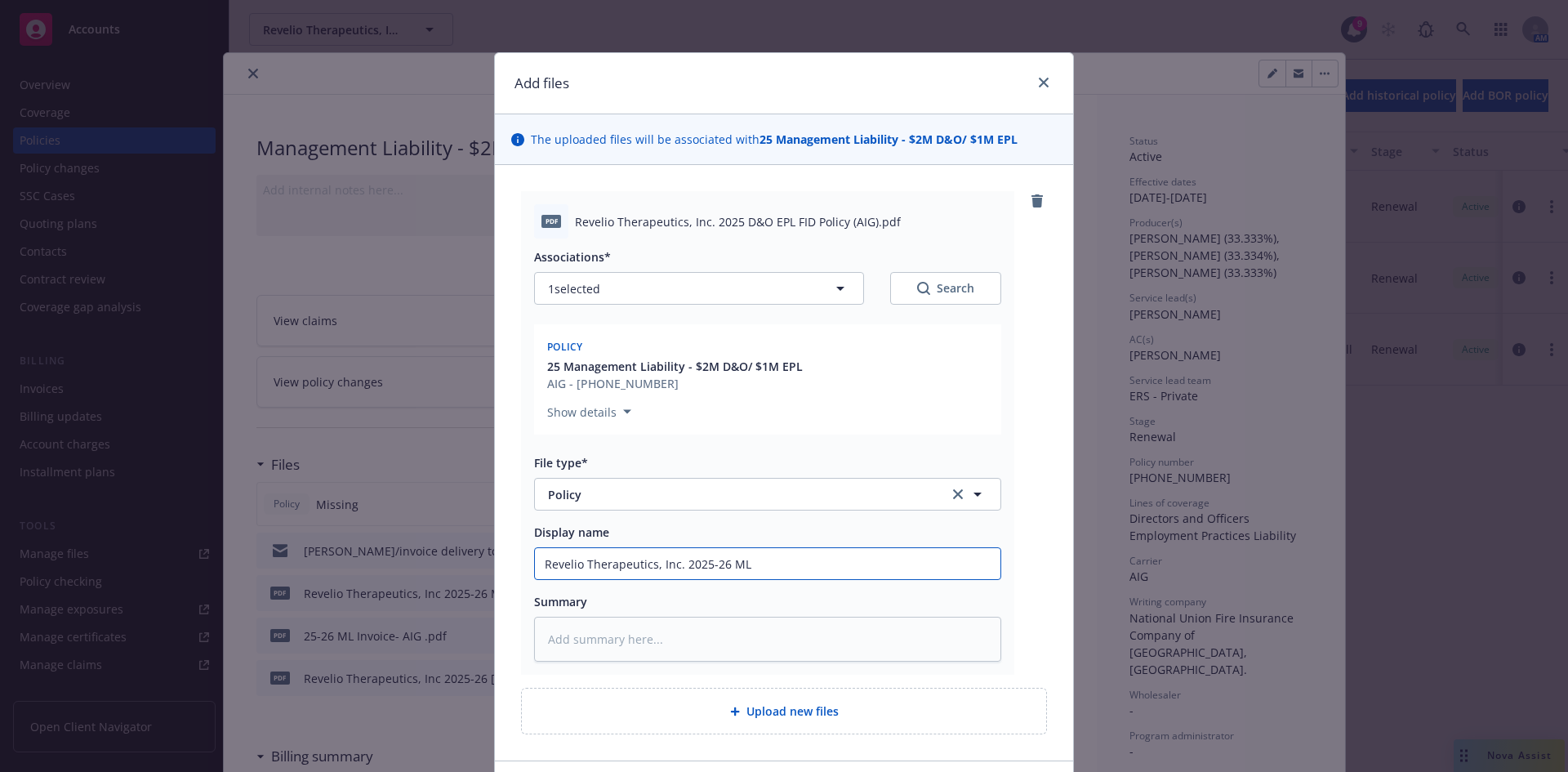
type textarea "x"
type input "Revelio Therapeutics, Inc. 2025-26 ML P"
type textarea "x"
type input "Revelio Therapeutics, Inc. 2025-26 ML Po"
type textarea "x"
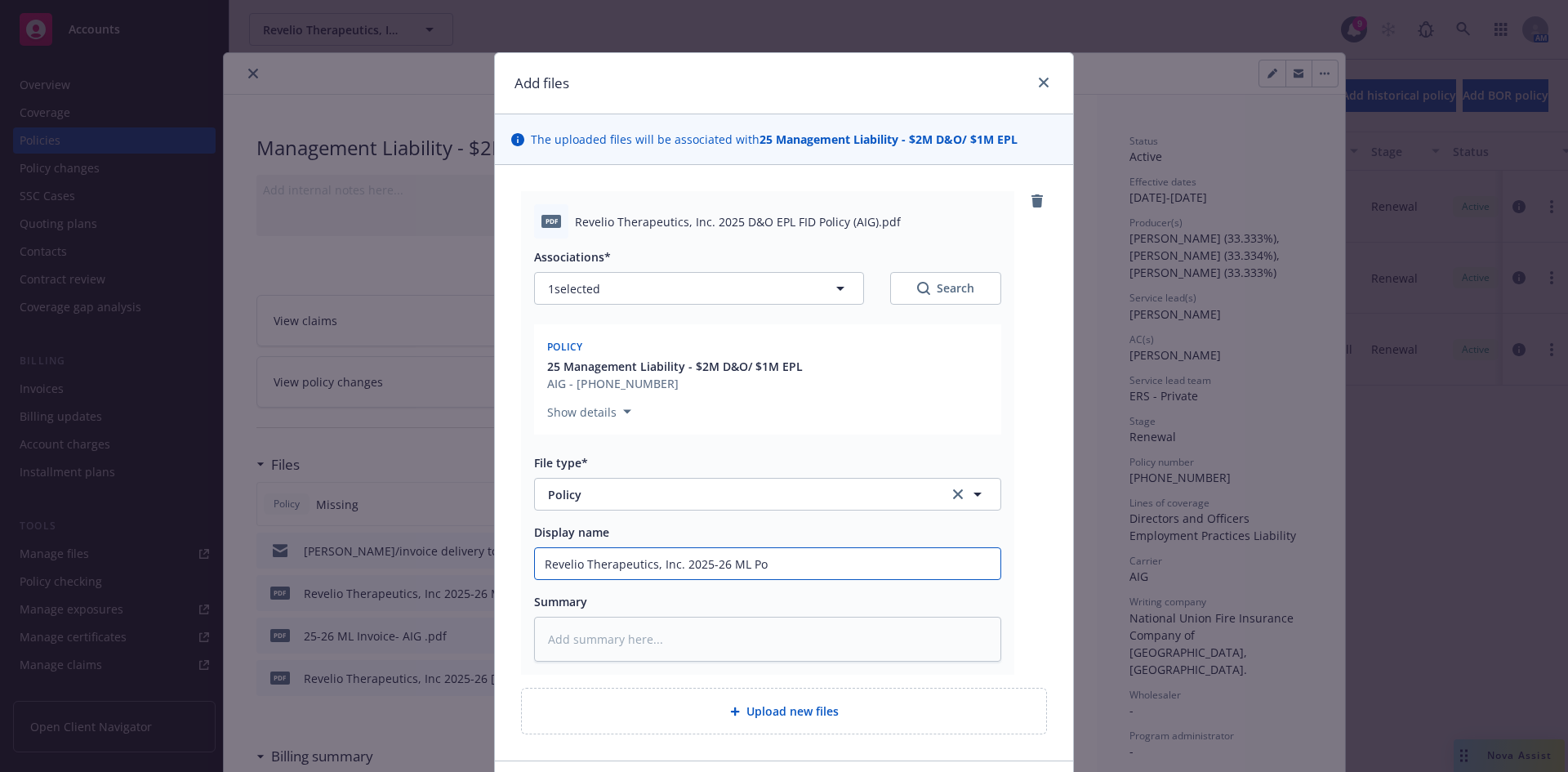
type input "Revelio Therapeutics, Inc. 2025-26 ML Pol"
type textarea "x"
type input "Revelio Therapeutics, Inc. 2025-26 [PERSON_NAME]"
type textarea "x"
type input "Revelio Therapeutics, Inc. 2025-26 ML Policy"
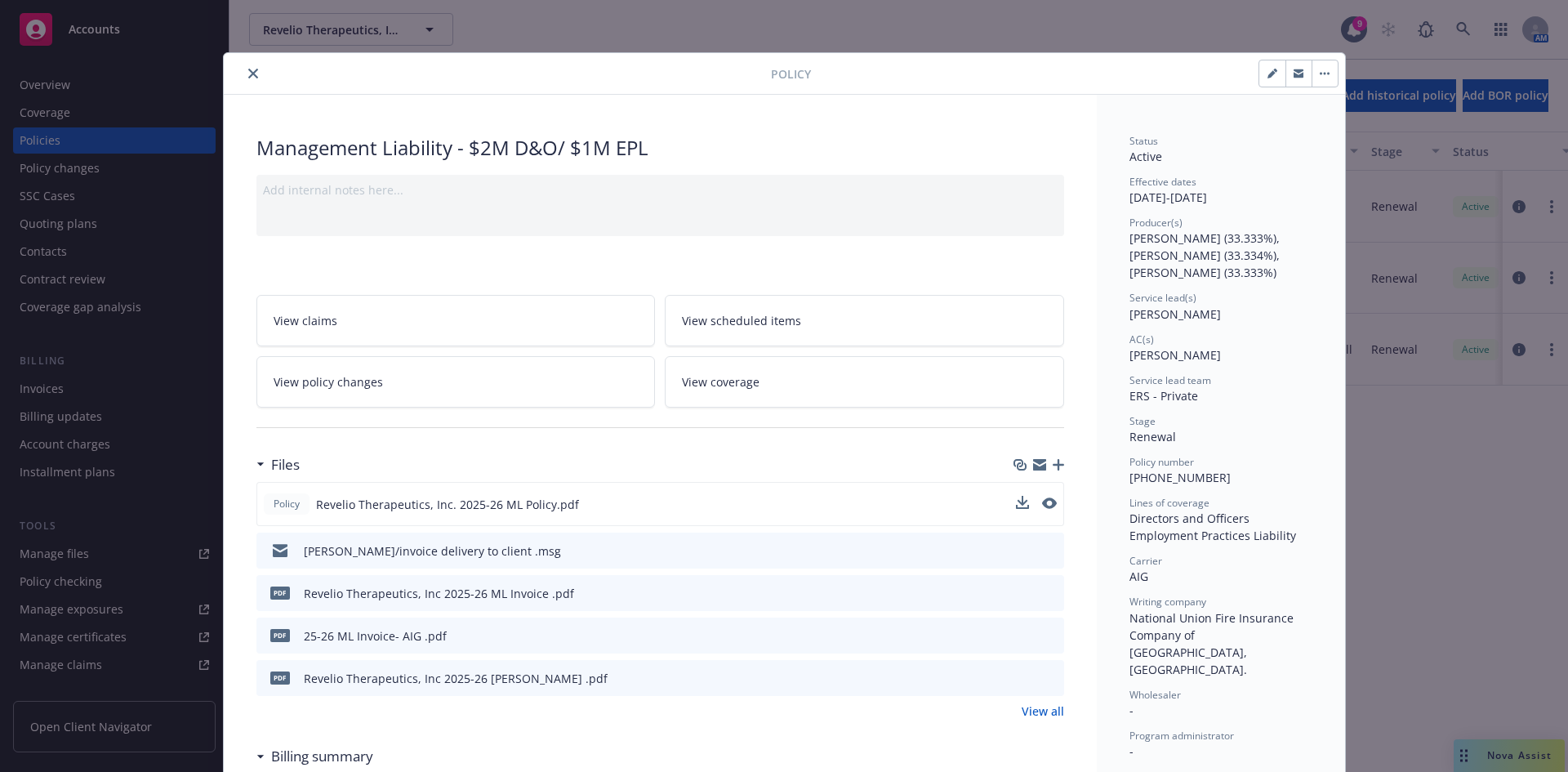
click at [1042, 512] on button at bounding box center [1049, 504] width 14 height 17
click at [1043, 507] on icon "preview file" at bounding box center [1048, 503] width 14 height 12
click at [1016, 502] on icon "download file" at bounding box center [1021, 503] width 13 height 13
click at [1053, 465] on icon "button" at bounding box center [1058, 465] width 12 height 12
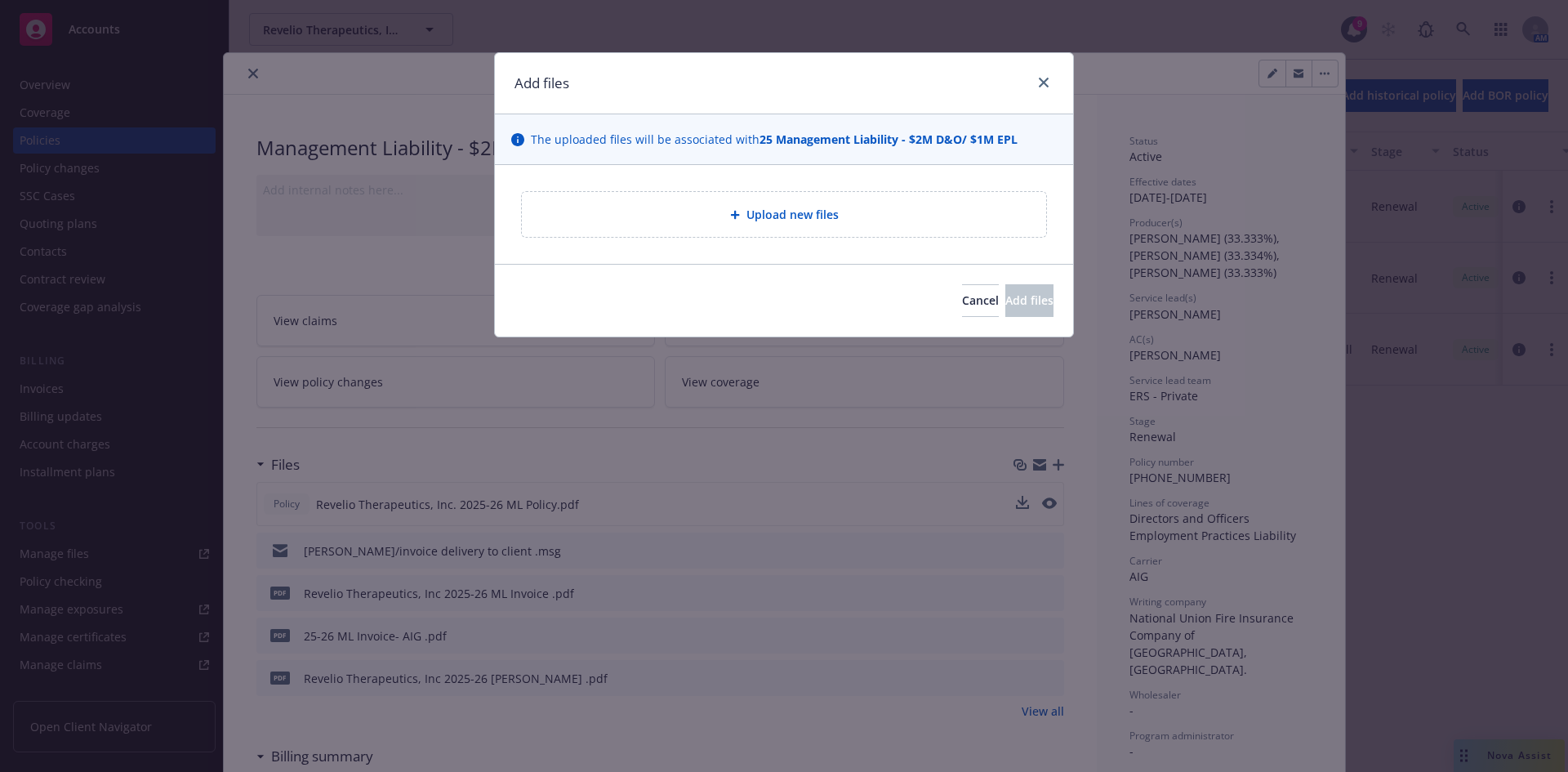
type textarea "x"
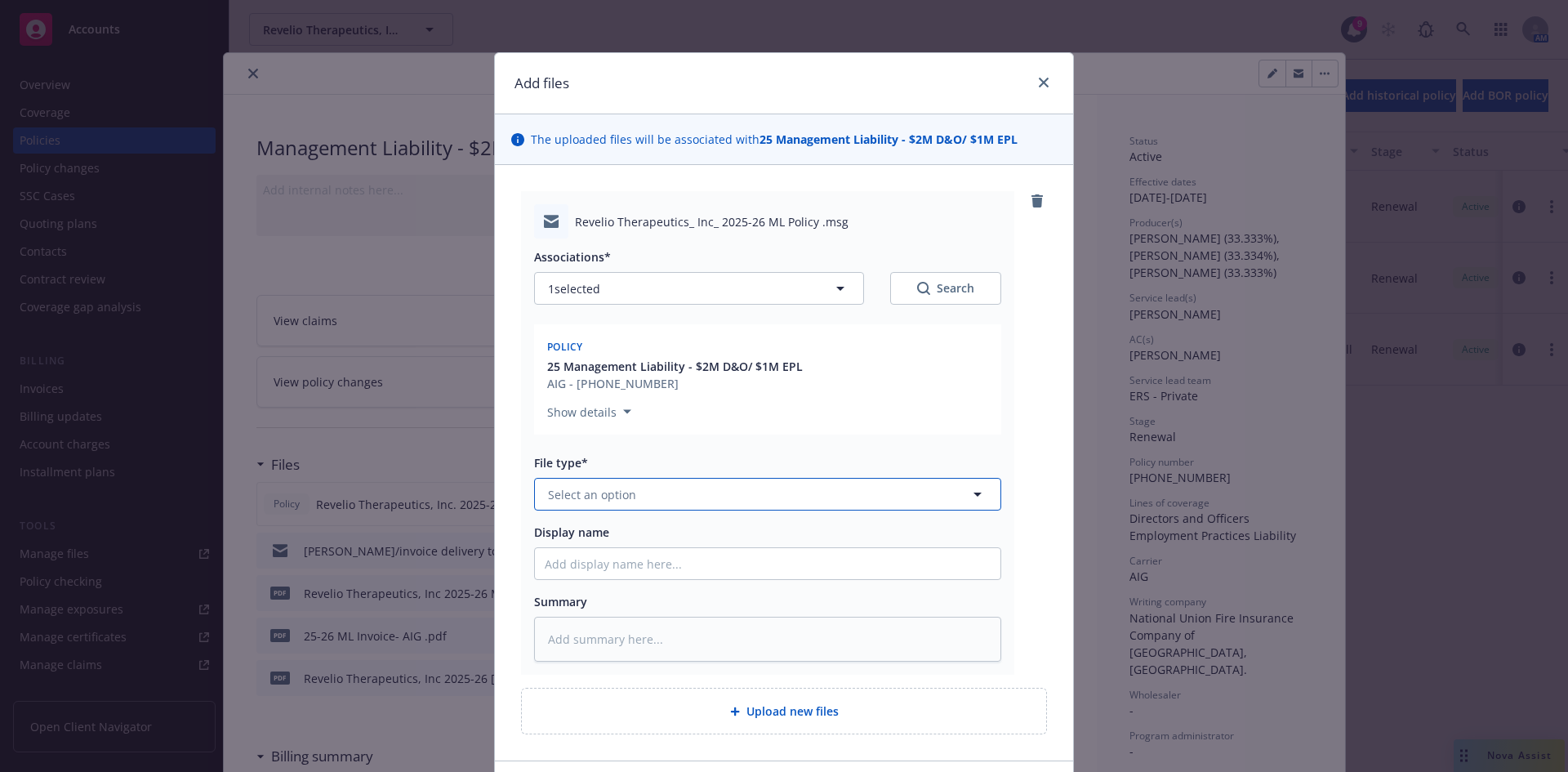
click at [582, 497] on span "Select an option" at bounding box center [592, 494] width 88 height 17
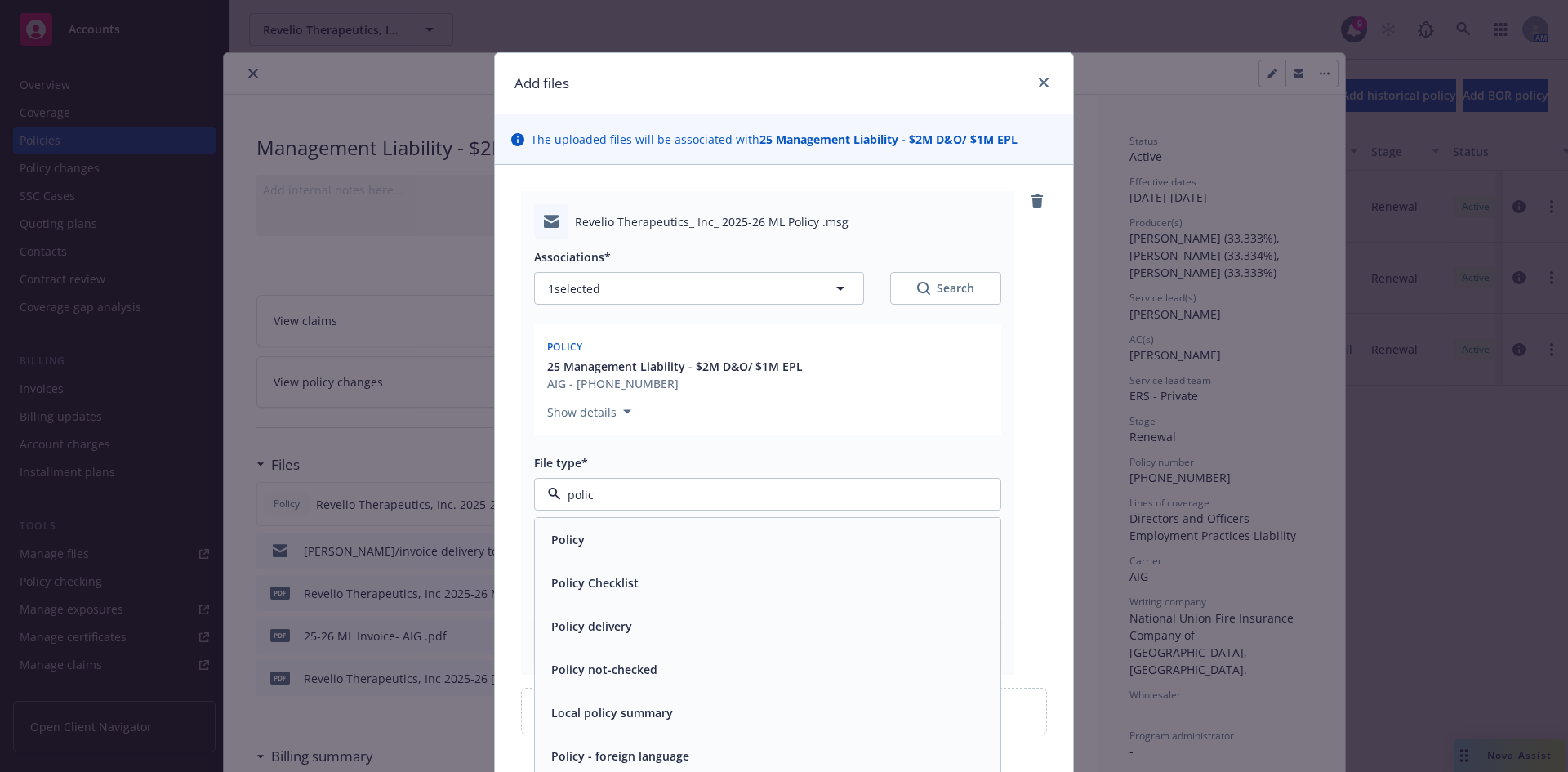
type input "policy"
click at [610, 627] on span "Policy delivery" at bounding box center [592, 626] width 81 height 17
click at [563, 566] on input "Display name" at bounding box center [768, 564] width 466 height 31
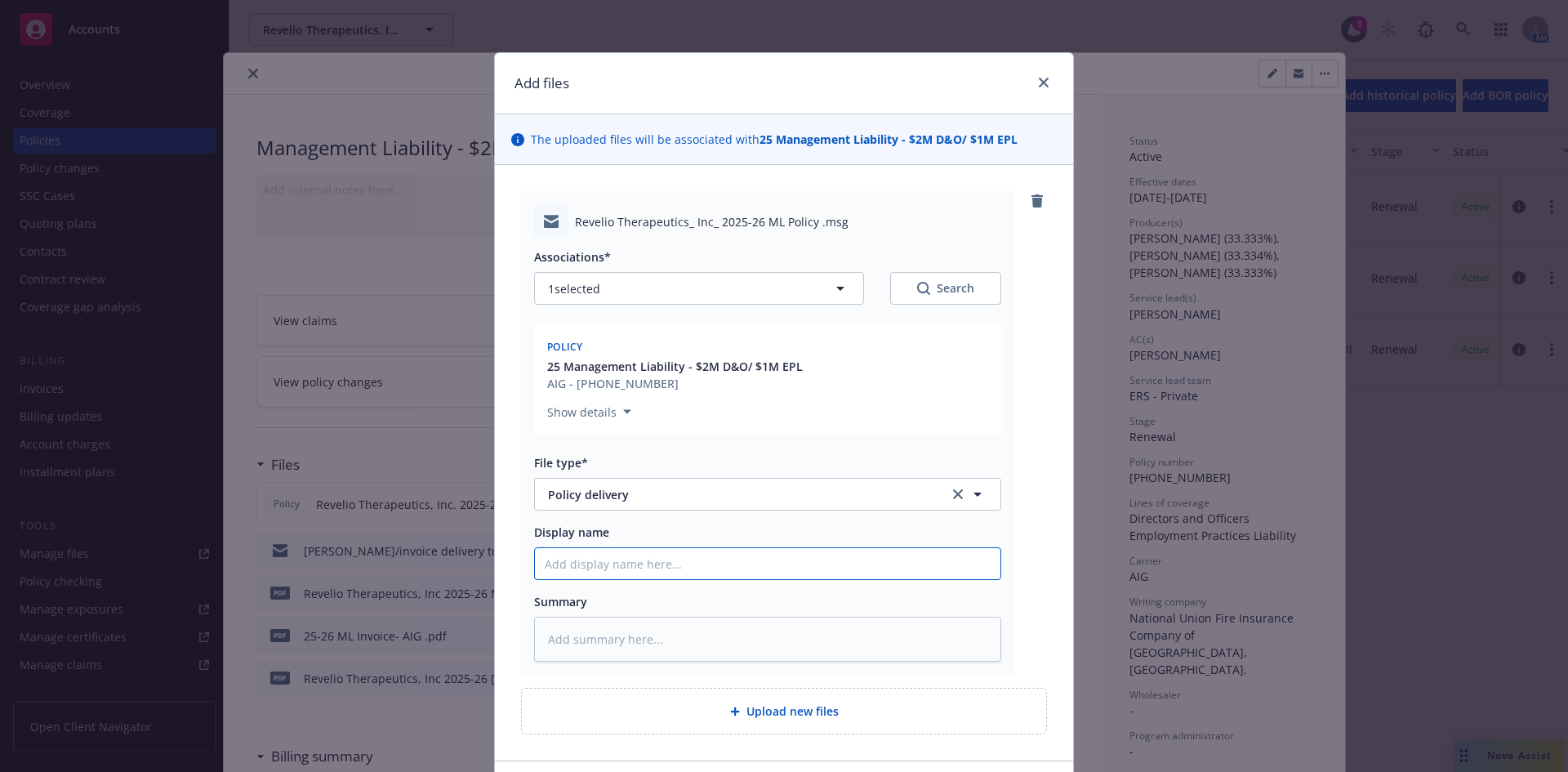
type textarea "x"
type input "M"
type textarea "x"
type input "ML"
type textarea "x"
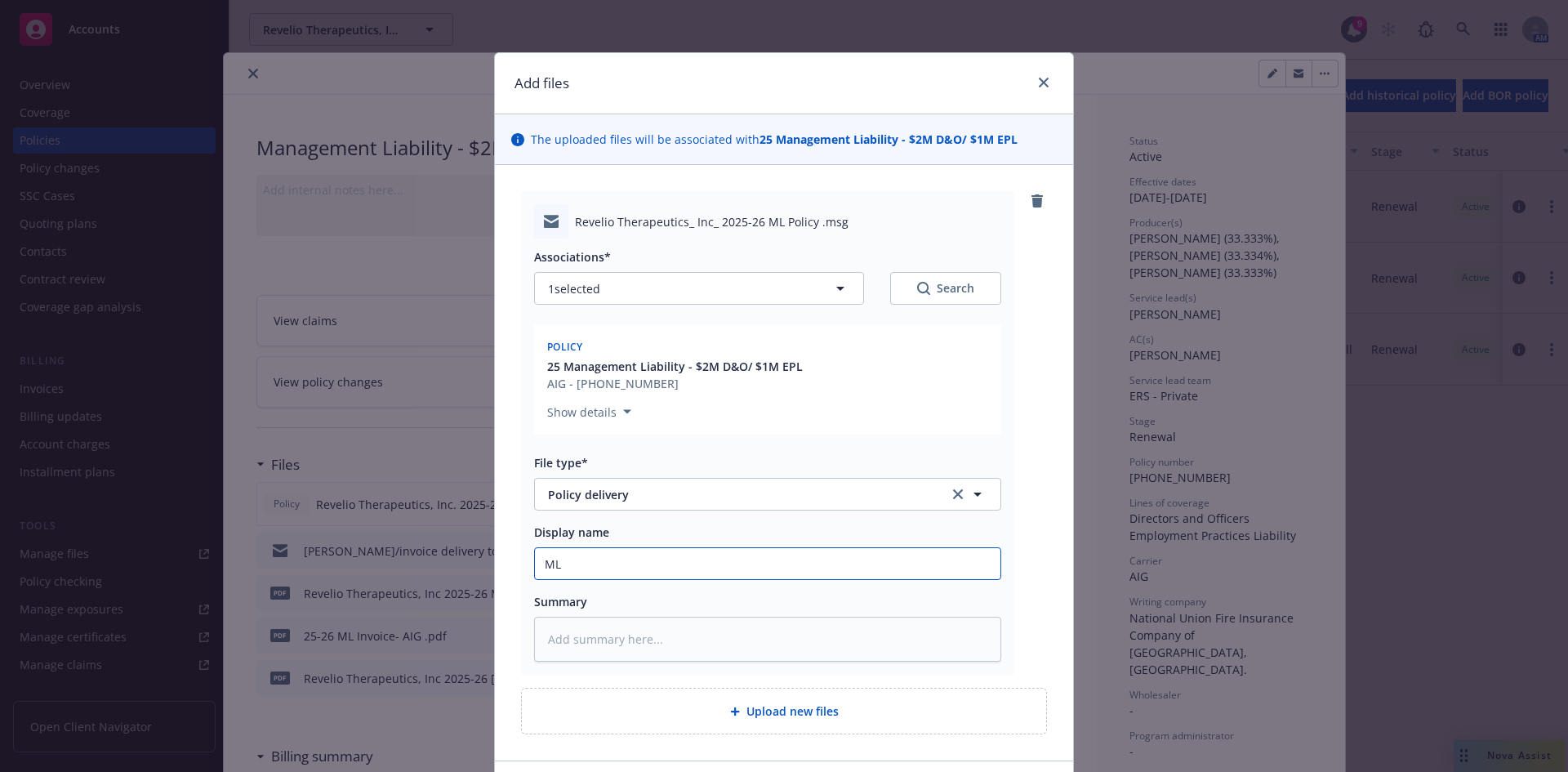
type input "ML Policy to client"
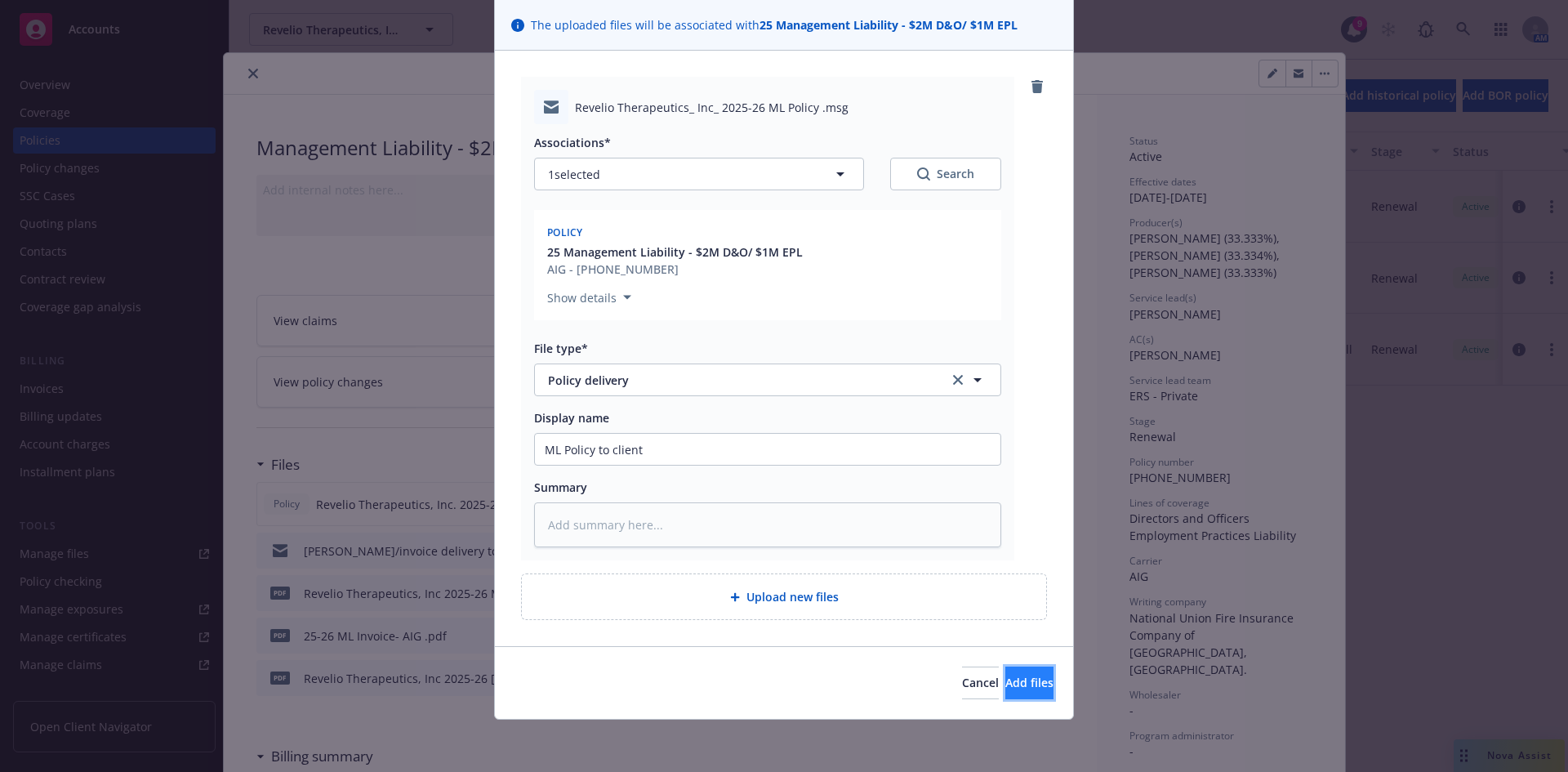
click at [1005, 689] on span "Add files" at bounding box center [1029, 682] width 48 height 15
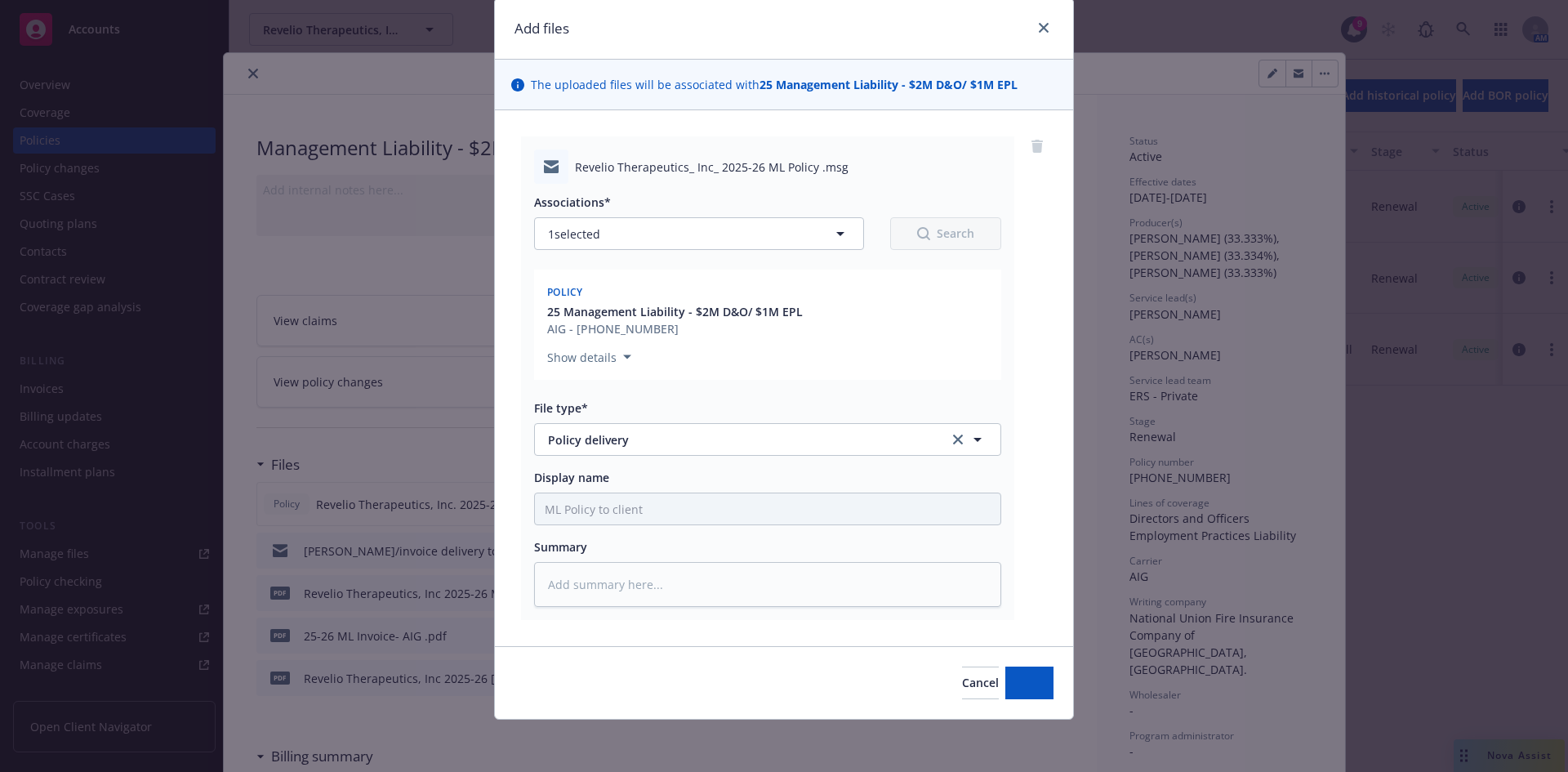
scroll to position [54, 0]
type textarea "x"
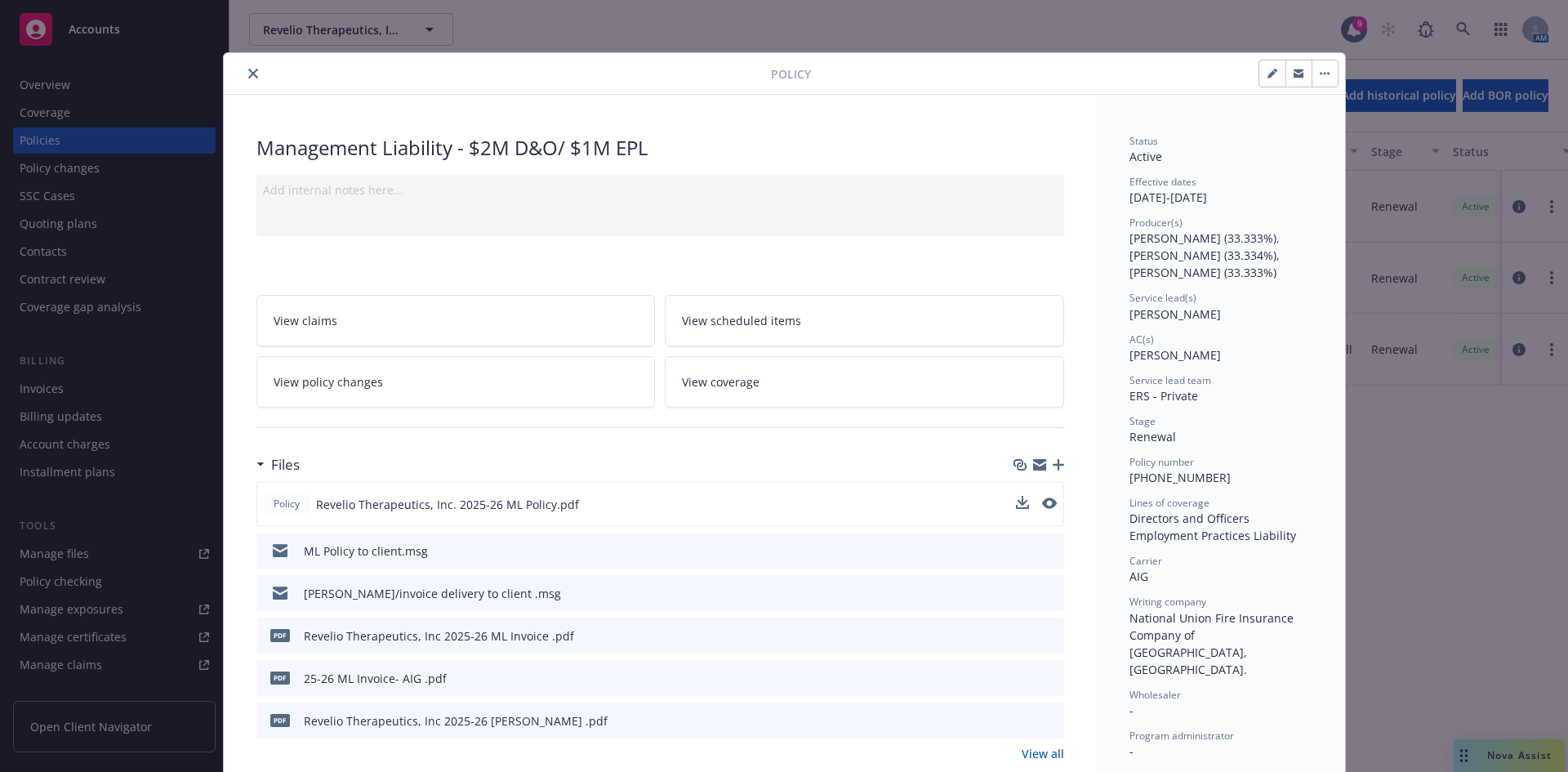
click at [244, 72] on button "close" at bounding box center [254, 73] width 20 height 20
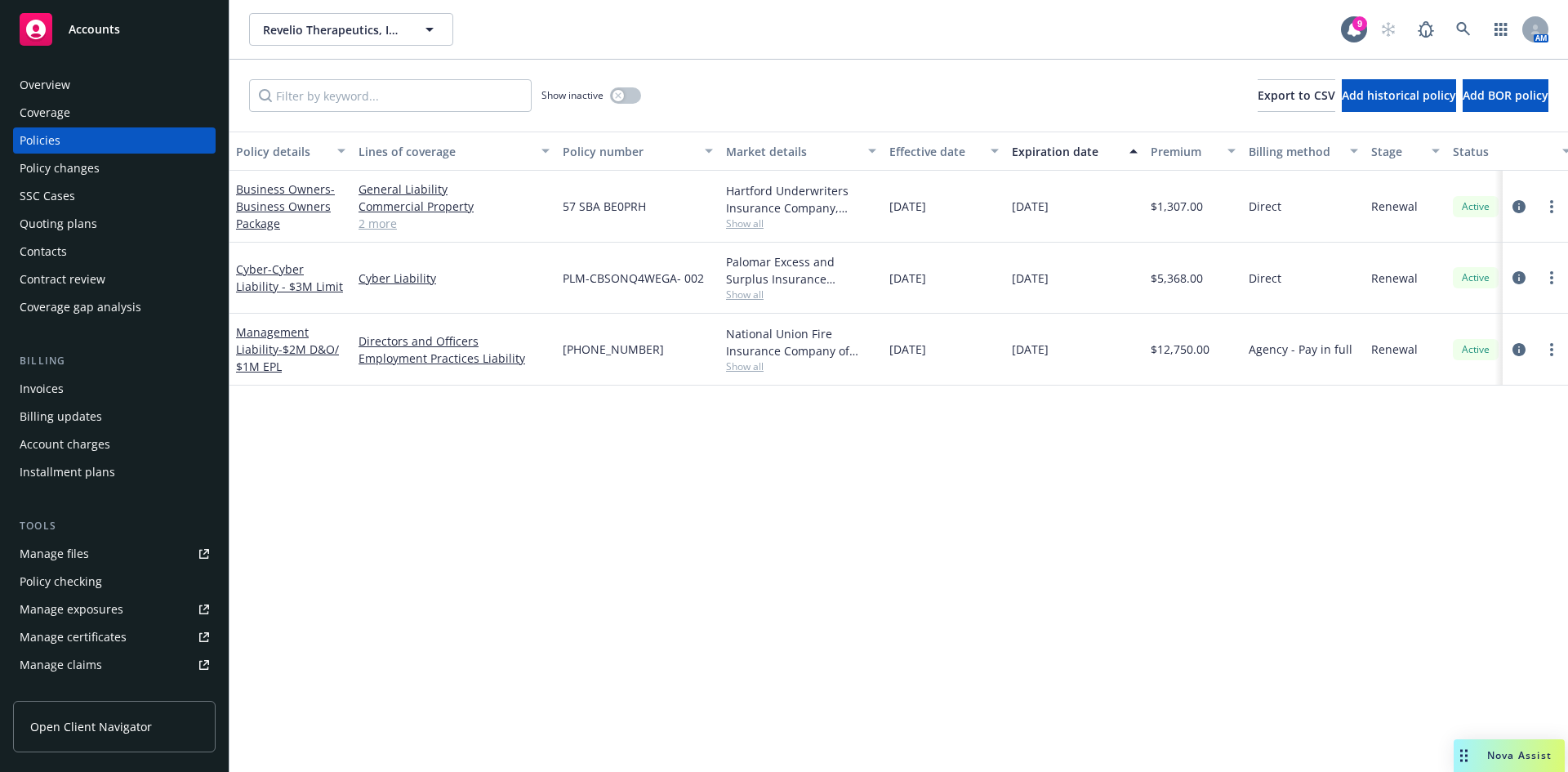
click at [557, 584] on div "Policy details Lines of coverage Policy number Market details Effective date Ex…" at bounding box center [899, 451] width 1339 height 641
click at [1313, 634] on div "Policy details Lines of coverage Policy number Market details Effective date Ex…" at bounding box center [899, 451] width 1339 height 641
drag, startPoint x: 743, startPoint y: 584, endPoint x: 751, endPoint y: 599, distance: 17.0
click at [746, 583] on div "Policy details Lines of coverage Policy number Market details Effective date Ex…" at bounding box center [899, 451] width 1339 height 641
